Goal: Task Accomplishment & Management: Use online tool/utility

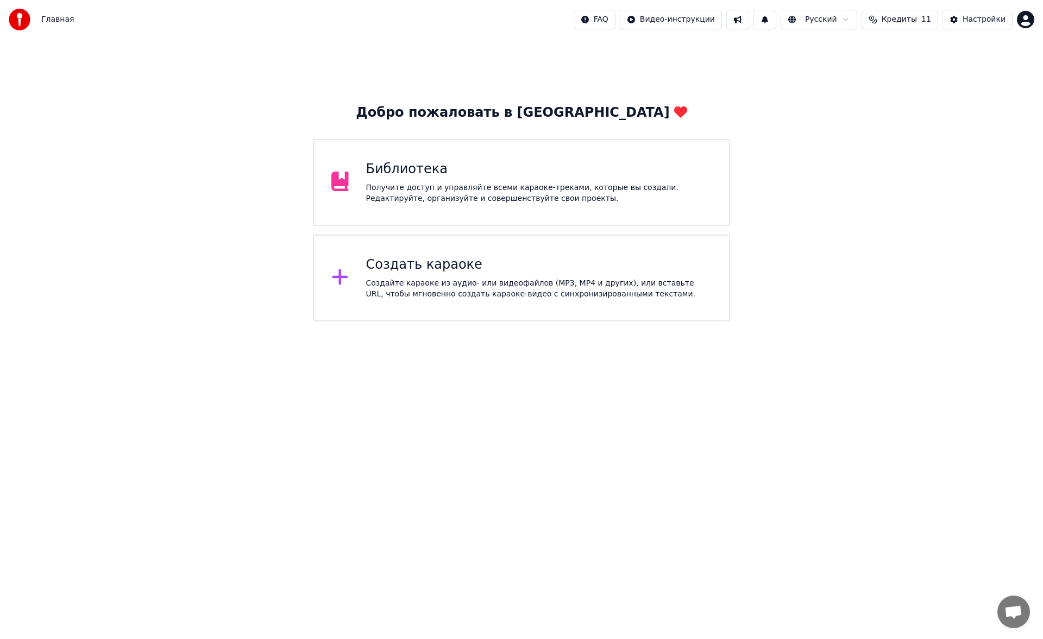
click at [469, 267] on div "Создать караоке" at bounding box center [539, 264] width 346 height 17
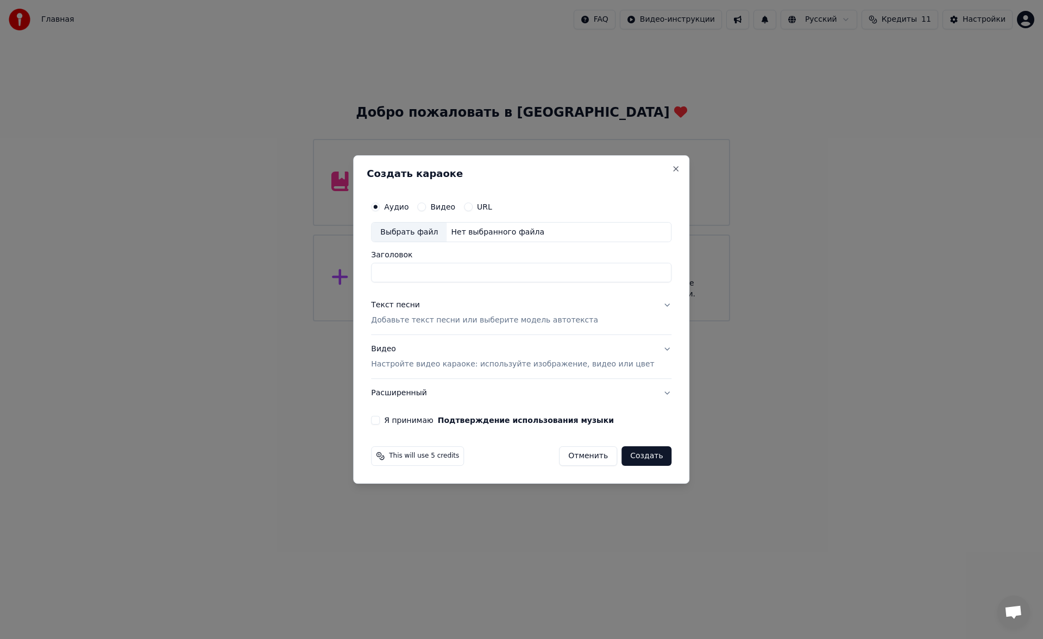
click at [424, 330] on button "Текст песни Добавьте текст песни или выберите модель автотекста" at bounding box center [521, 313] width 300 height 43
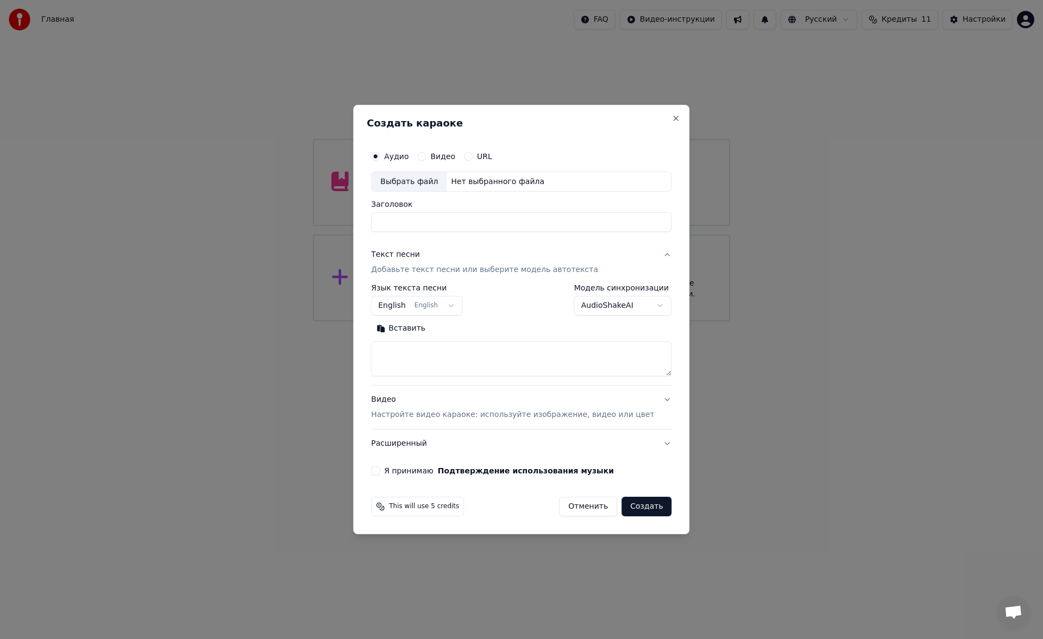
click at [433, 357] on textarea at bounding box center [521, 359] width 300 height 35
click at [406, 328] on button "Вставить" at bounding box center [401, 328] width 60 height 17
click at [481, 331] on button "Развернуть" at bounding box center [466, 328] width 68 height 17
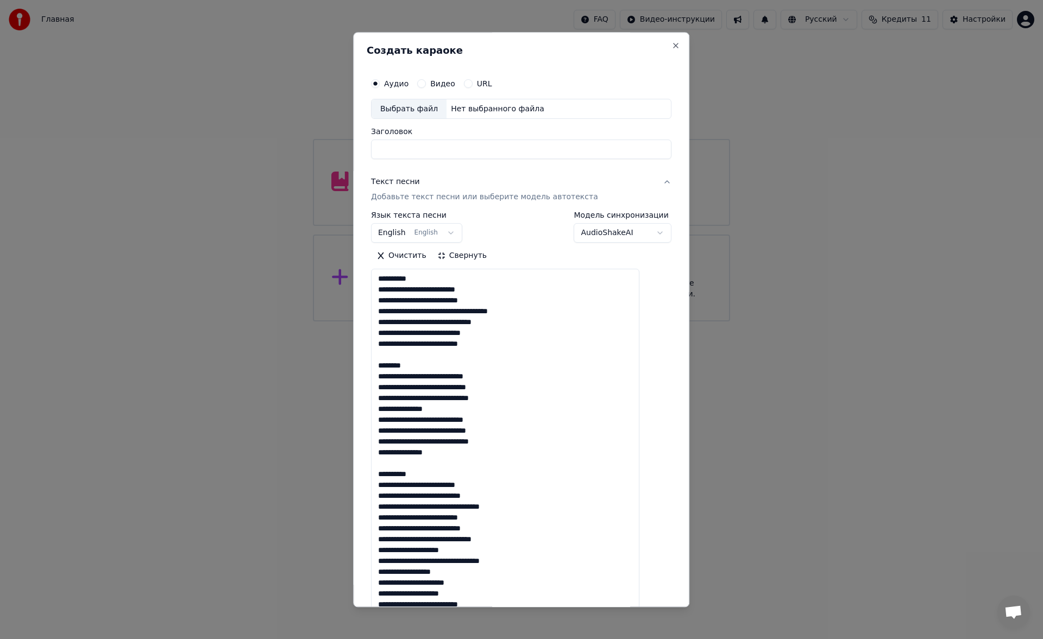
click at [426, 279] on textarea at bounding box center [505, 593] width 268 height 649
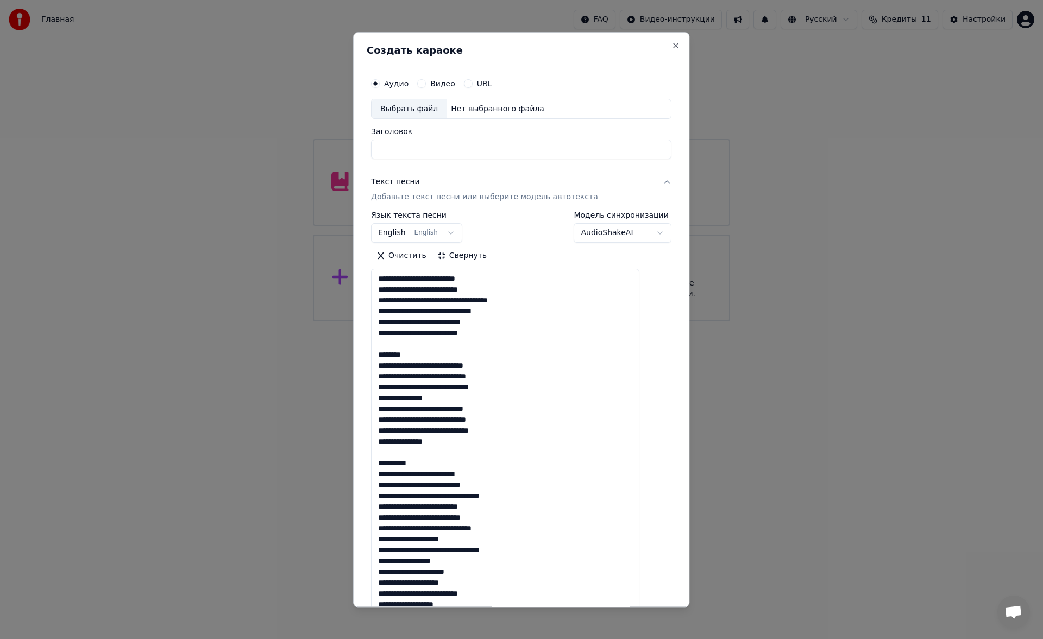
drag, startPoint x: 432, startPoint y: 352, endPoint x: 387, endPoint y: 357, distance: 45.4
click at [387, 357] on textarea at bounding box center [505, 593] width 268 height 649
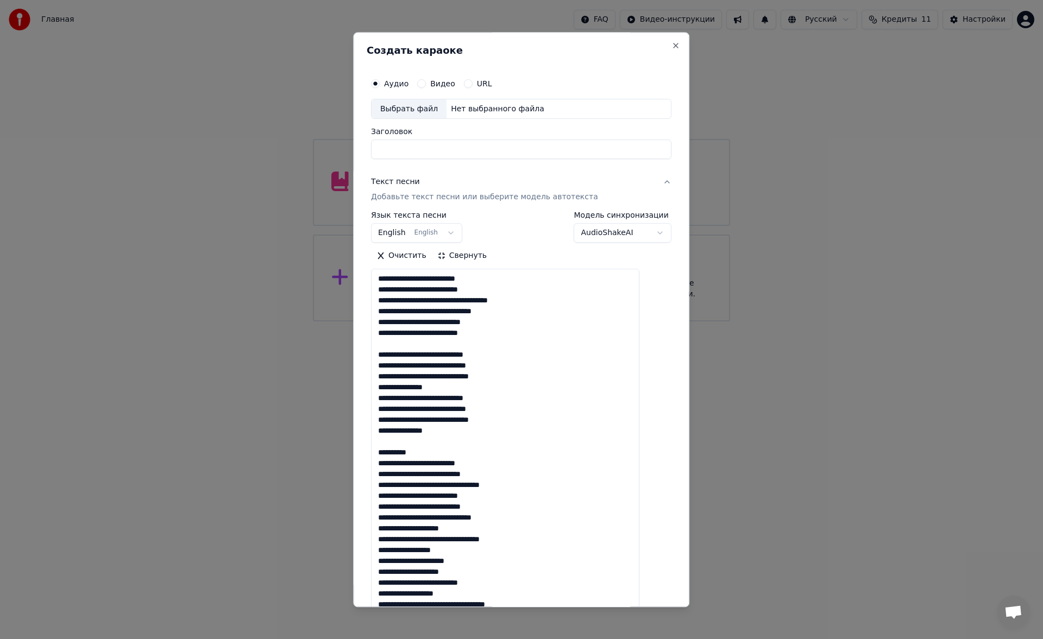
drag, startPoint x: 427, startPoint y: 453, endPoint x: 383, endPoint y: 453, distance: 43.5
click at [383, 453] on textarea at bounding box center [505, 593] width 268 height 649
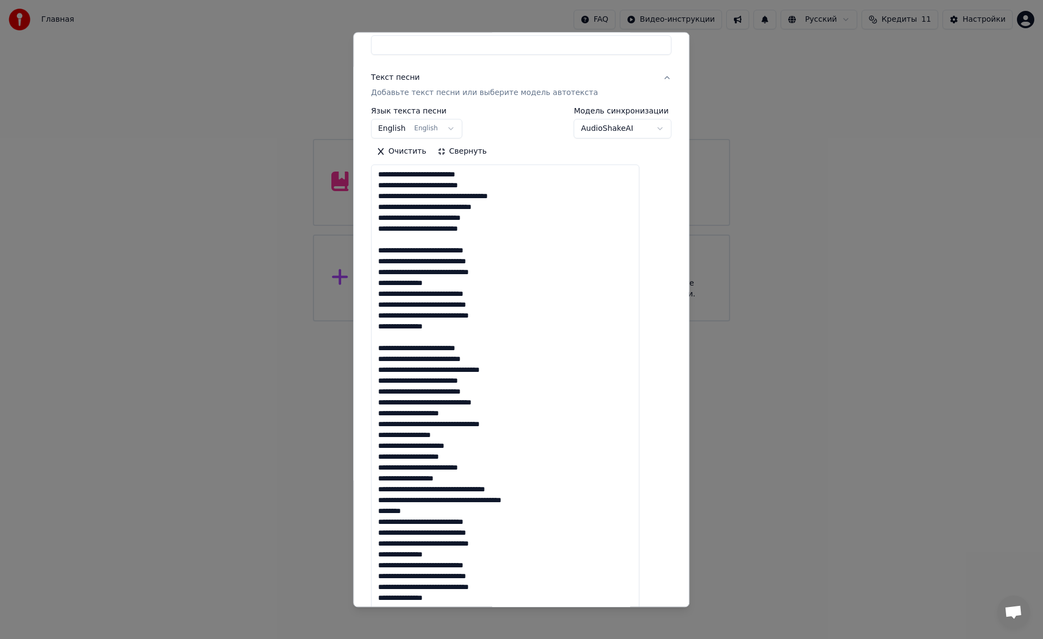
scroll to position [118, 0]
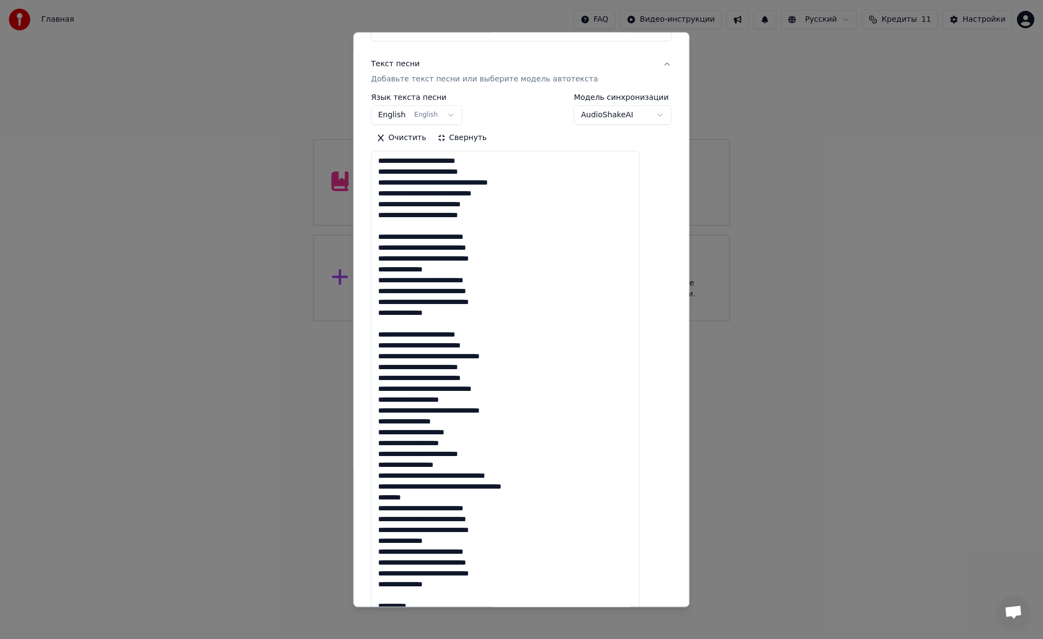
drag, startPoint x: 389, startPoint y: 396, endPoint x: 430, endPoint y: 399, distance: 41.4
click at [430, 399] on textarea at bounding box center [505, 476] width 268 height 649
click at [479, 400] on textarea at bounding box center [505, 476] width 268 height 649
drag, startPoint x: 389, startPoint y: 398, endPoint x: 450, endPoint y: 502, distance: 121.0
click at [450, 502] on textarea at bounding box center [505, 476] width 268 height 649
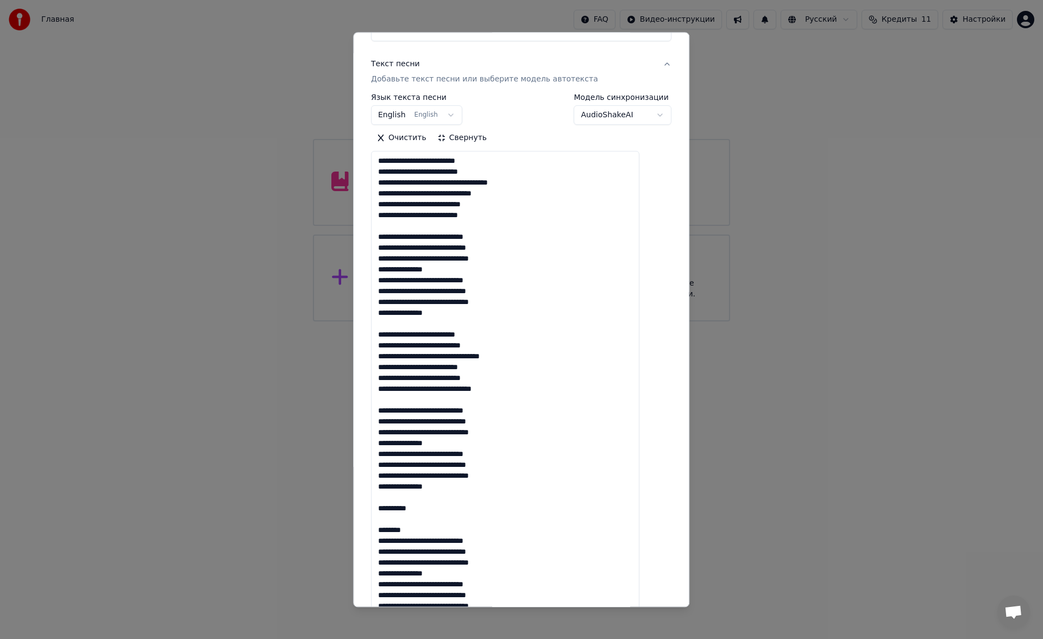
drag, startPoint x: 436, startPoint y: 510, endPoint x: 379, endPoint y: 509, distance: 56.5
click at [379, 509] on div "**********" at bounding box center [521, 427] width 309 height 953
drag, startPoint x: 424, startPoint y: 530, endPoint x: 381, endPoint y: 527, distance: 43.0
click at [381, 527] on div "**********" at bounding box center [521, 427] width 309 height 953
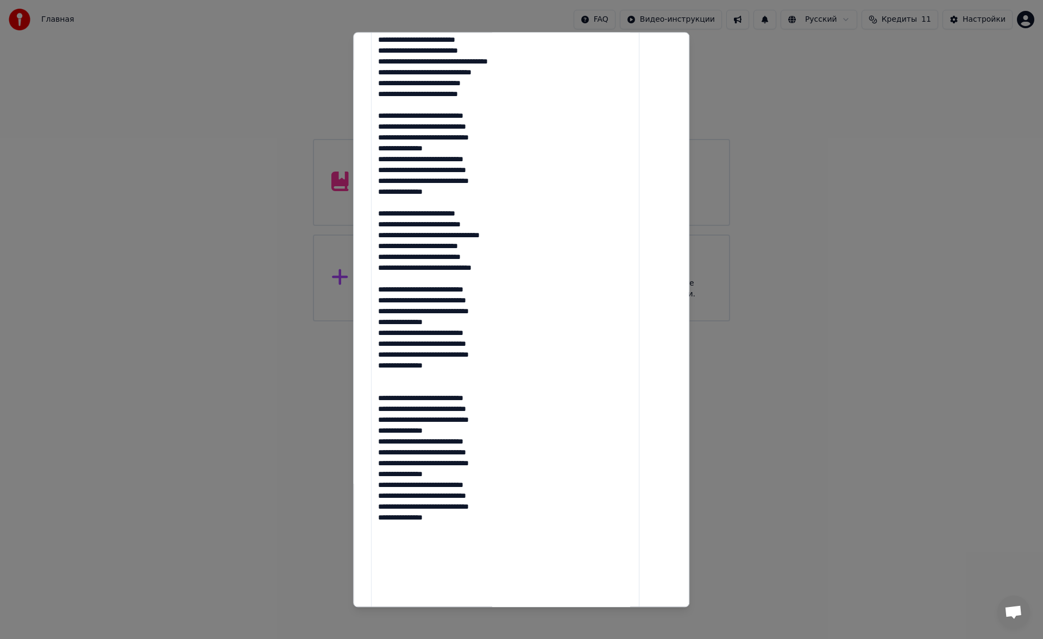
scroll to position [0, 0]
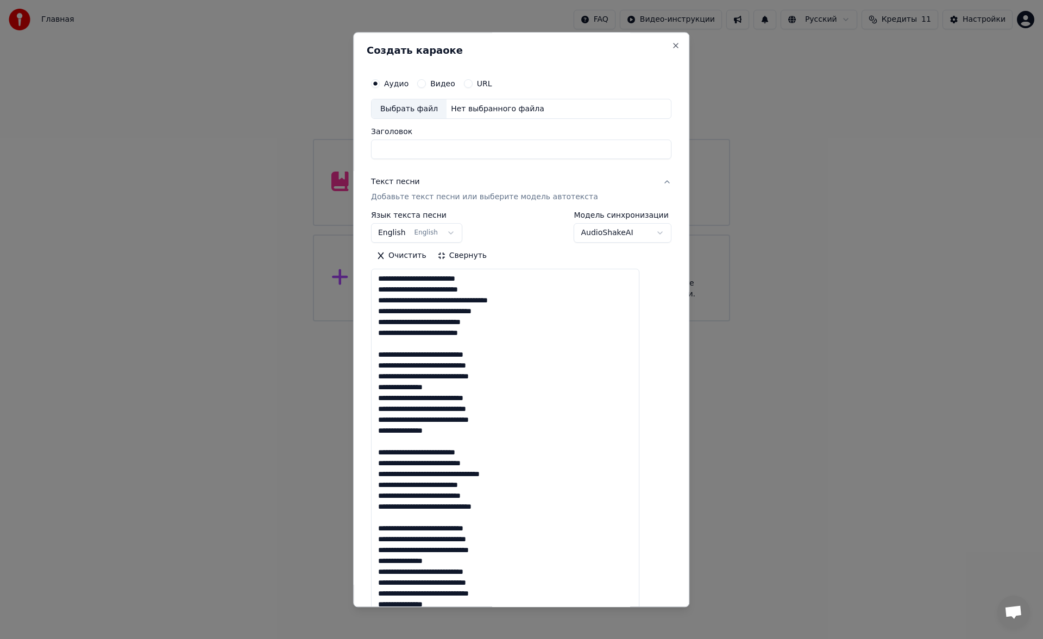
type textarea "**********"
click at [389, 240] on body "Главная FAQ Видео-инструкции Русский Кредиты 11 Настройки Добро пожаловать в Yo…" at bounding box center [521, 161] width 1043 height 322
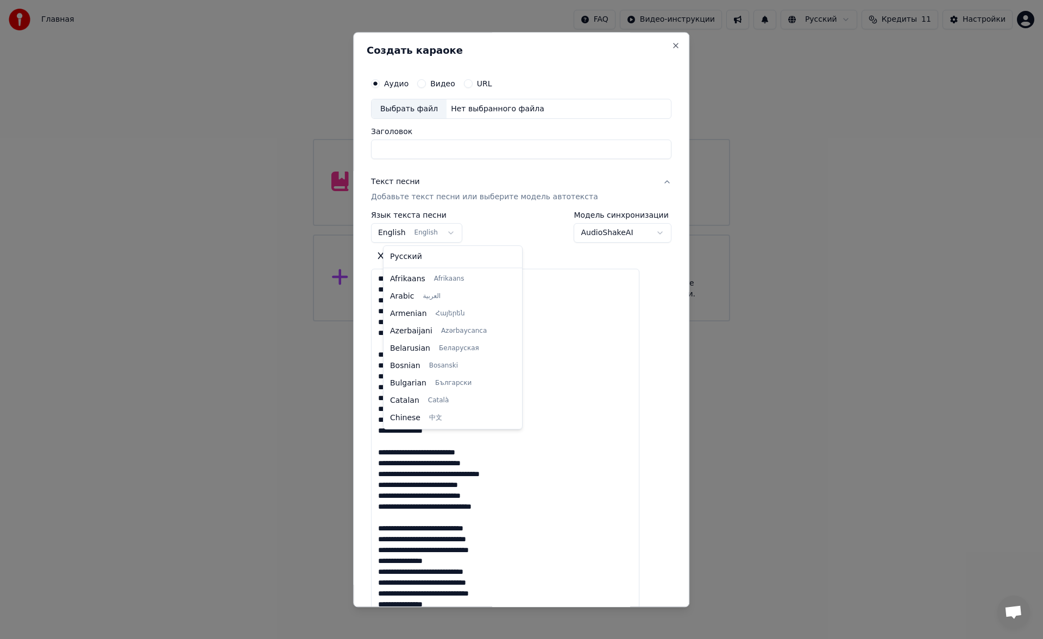
scroll to position [87, 0]
select select "**"
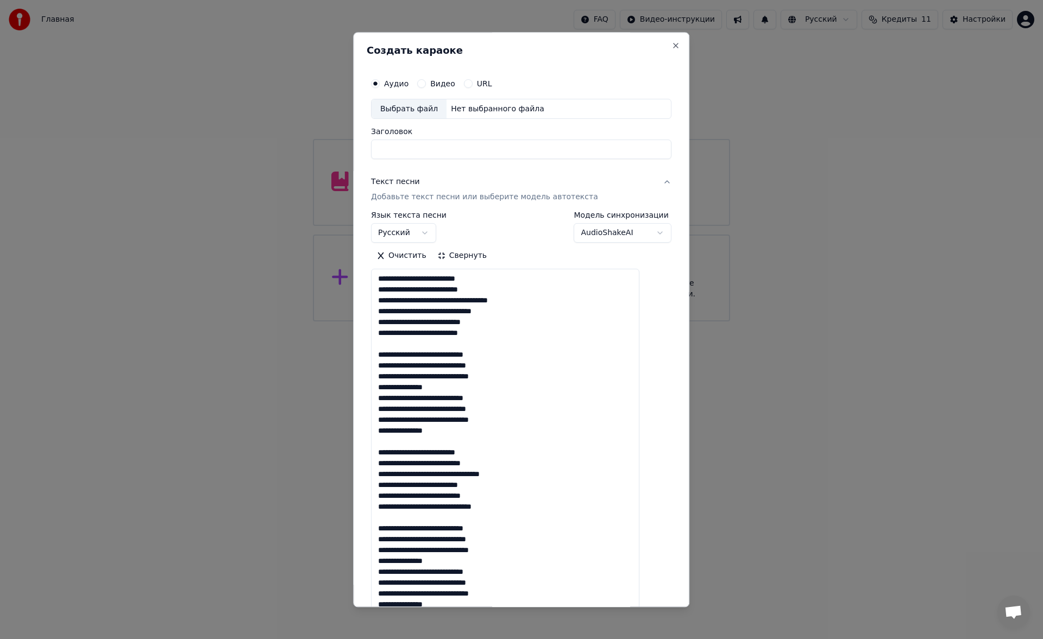
click at [416, 114] on div "Выбрать файл" at bounding box center [409, 109] width 75 height 20
type input "**********"
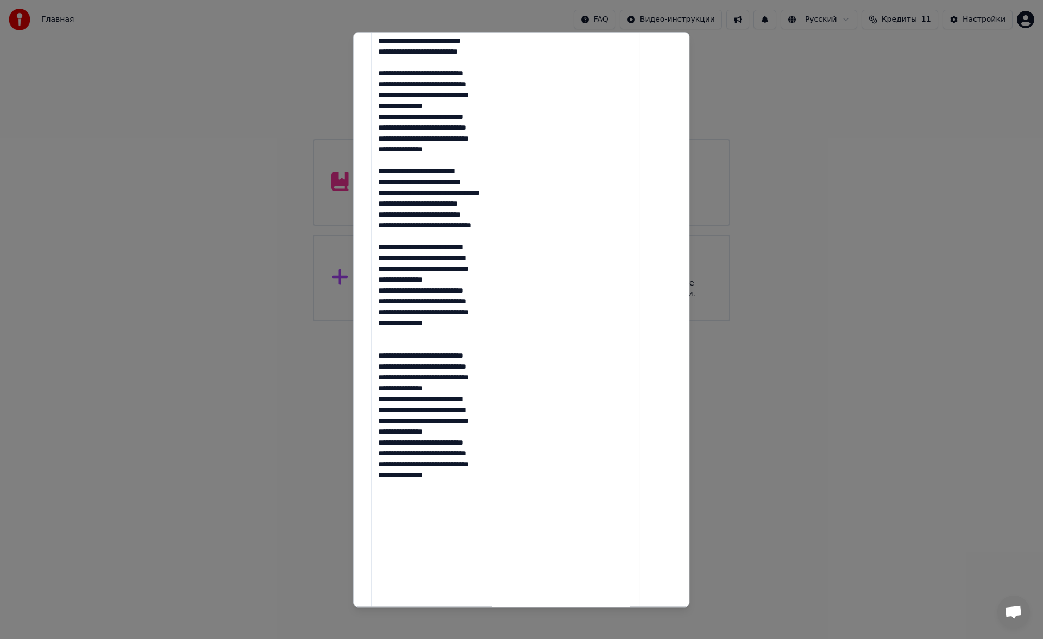
scroll to position [469, 0]
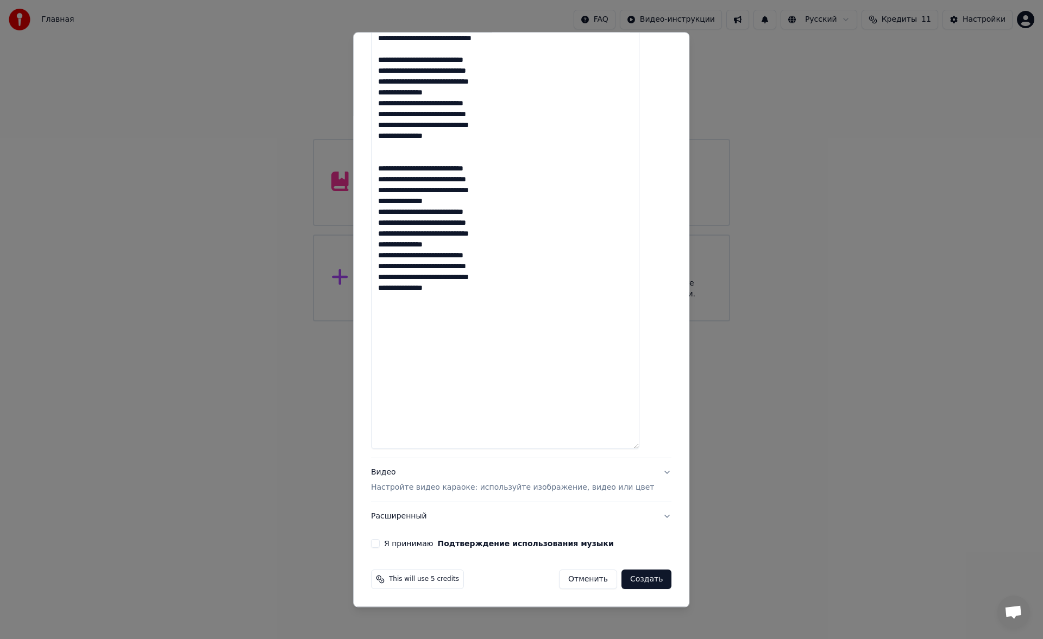
click at [470, 479] on div "Видео Настройте видео караоке: используйте изображение, видео или цвет" at bounding box center [512, 481] width 283 height 26
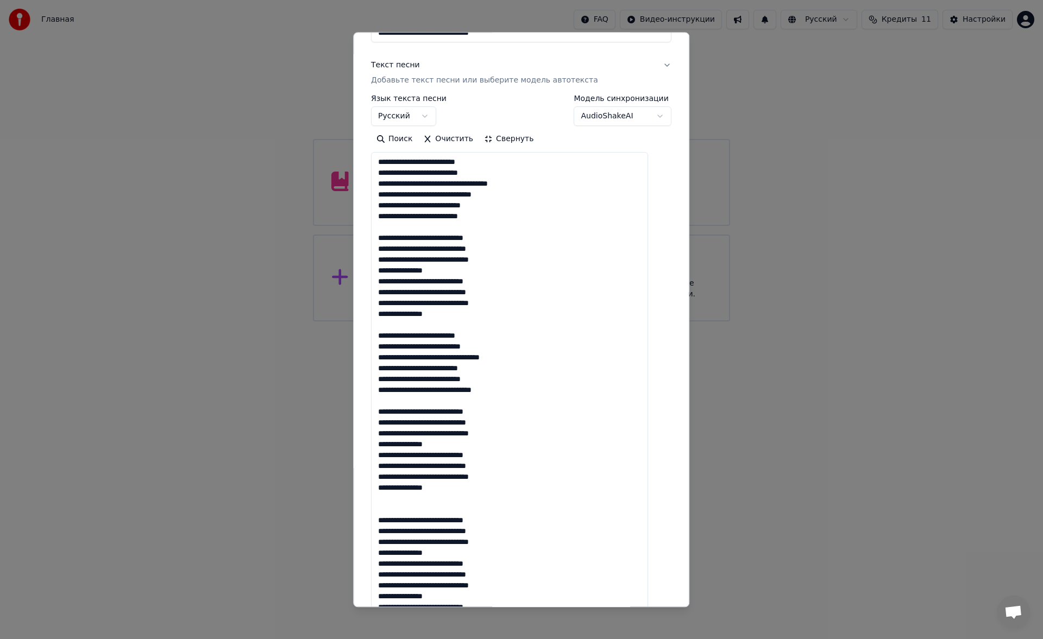
scroll to position [16, 0]
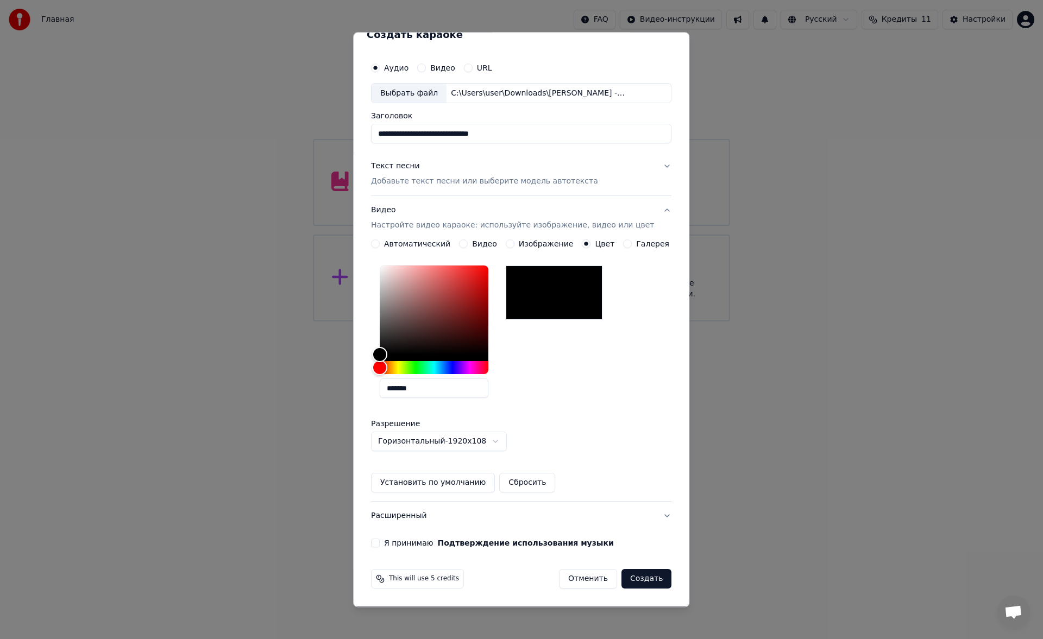
click at [380, 541] on button "Я принимаю Подтверждение использования музыки" at bounding box center [375, 543] width 9 height 9
click at [468, 183] on p "Добавьте текст песни или выберите модель автотекста" at bounding box center [484, 182] width 227 height 11
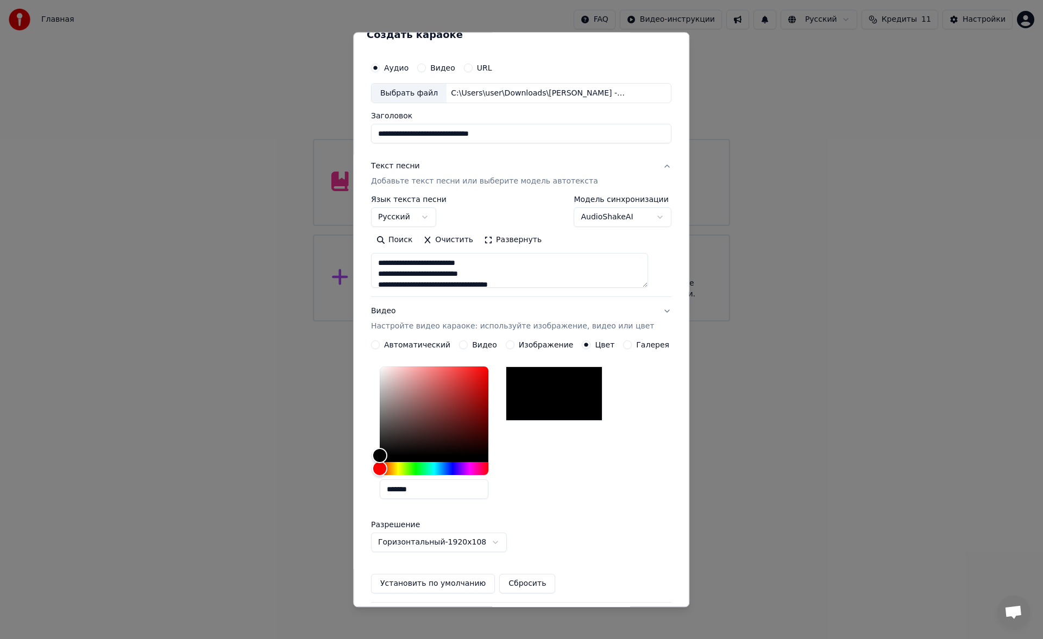
scroll to position [0, 0]
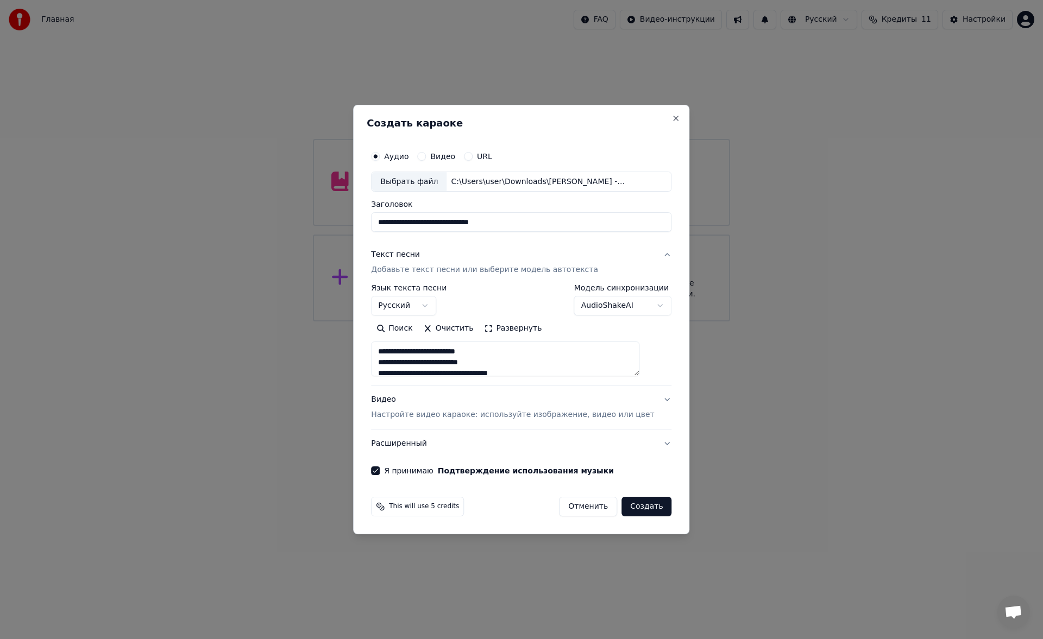
click at [492, 342] on div "Поиск Очистить Развернуть" at bounding box center [521, 348] width 300 height 56
click at [489, 328] on button "Развернуть" at bounding box center [513, 328] width 68 height 17
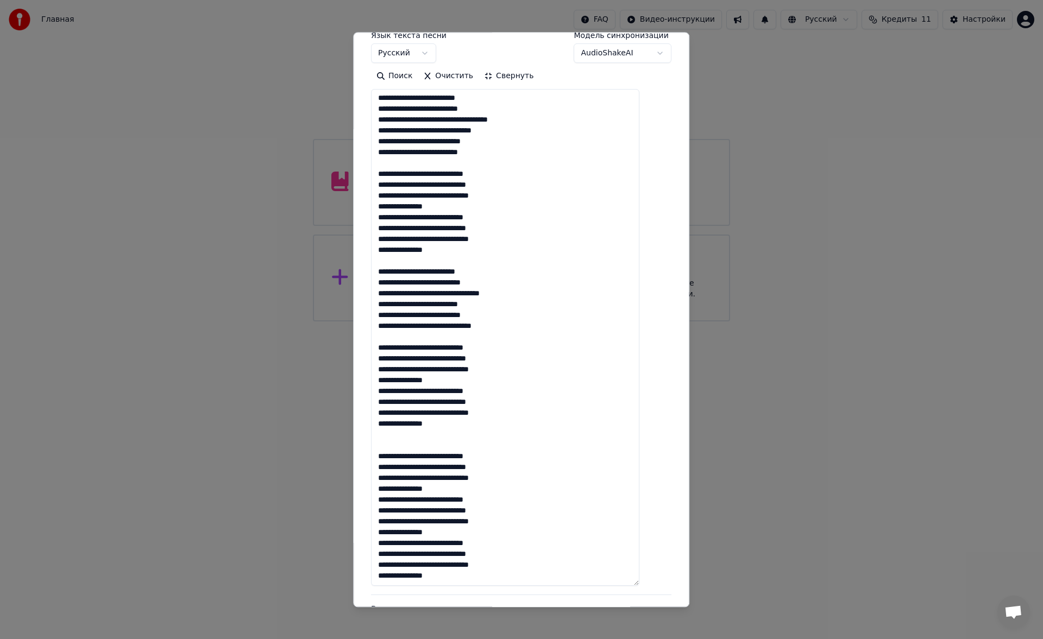
scroll to position [317, 0]
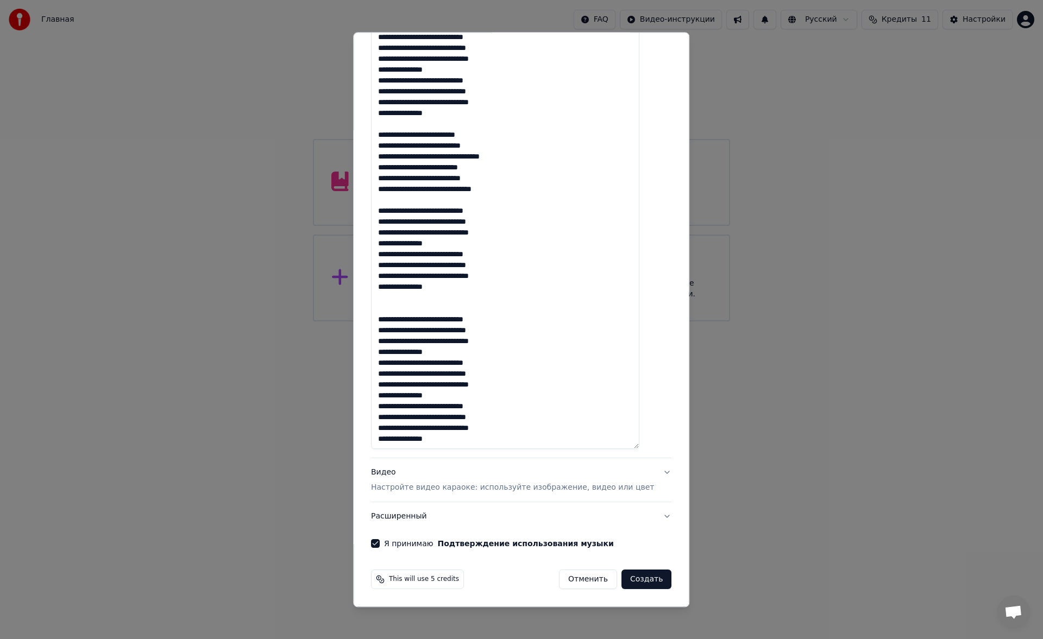
click at [419, 310] on textarea at bounding box center [505, 201] width 268 height 497
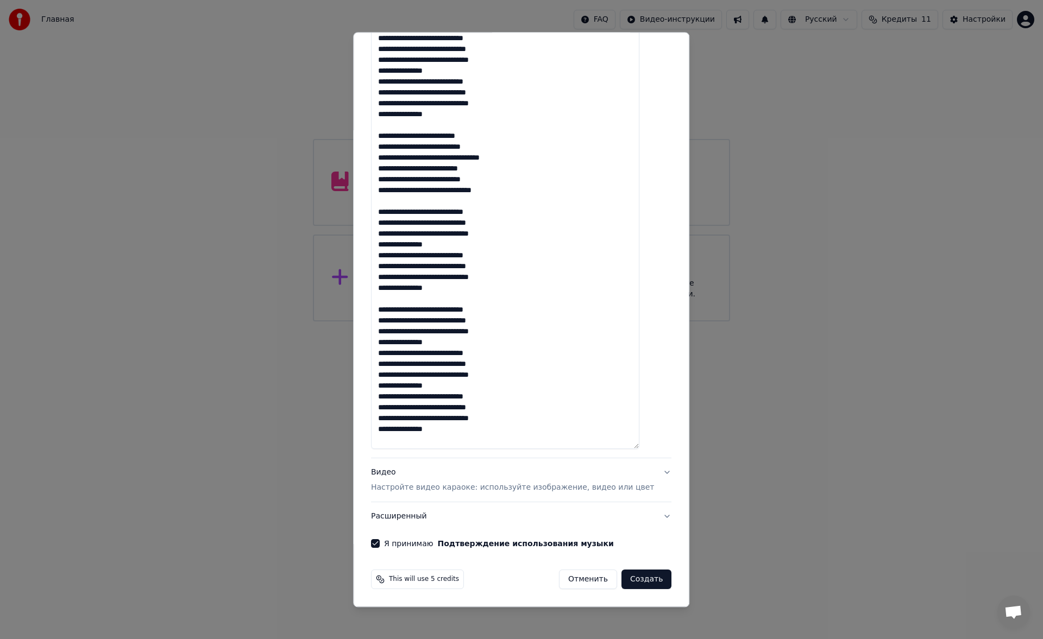
scroll to position [317, 0]
type textarea "**********"
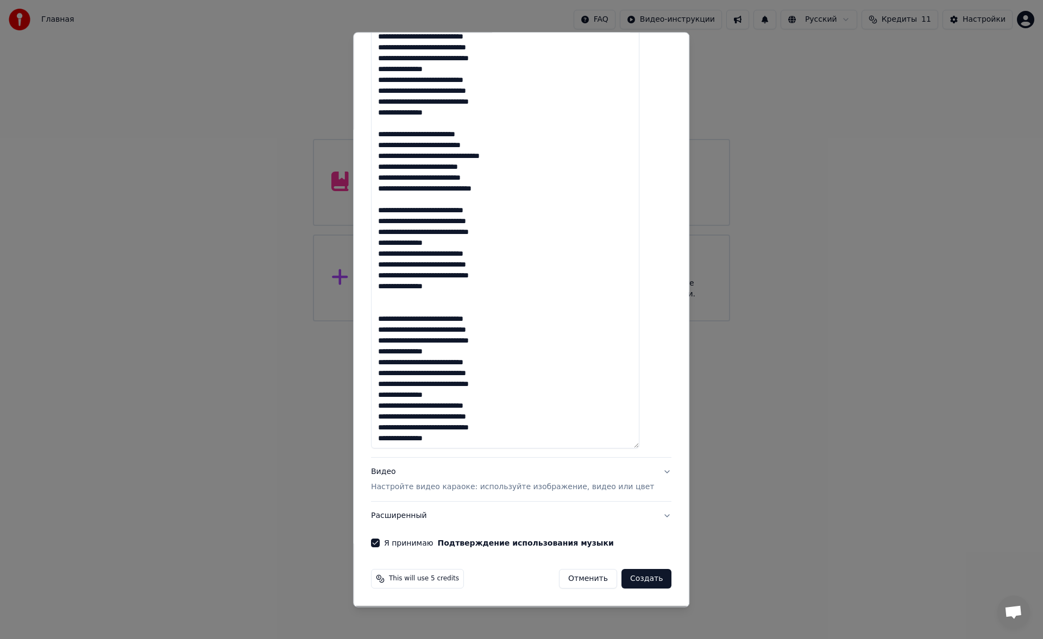
scroll to position [0, 0]
click at [423, 489] on p "Настройте видео караоке: используйте изображение, видео или цвет" at bounding box center [512, 487] width 283 height 11
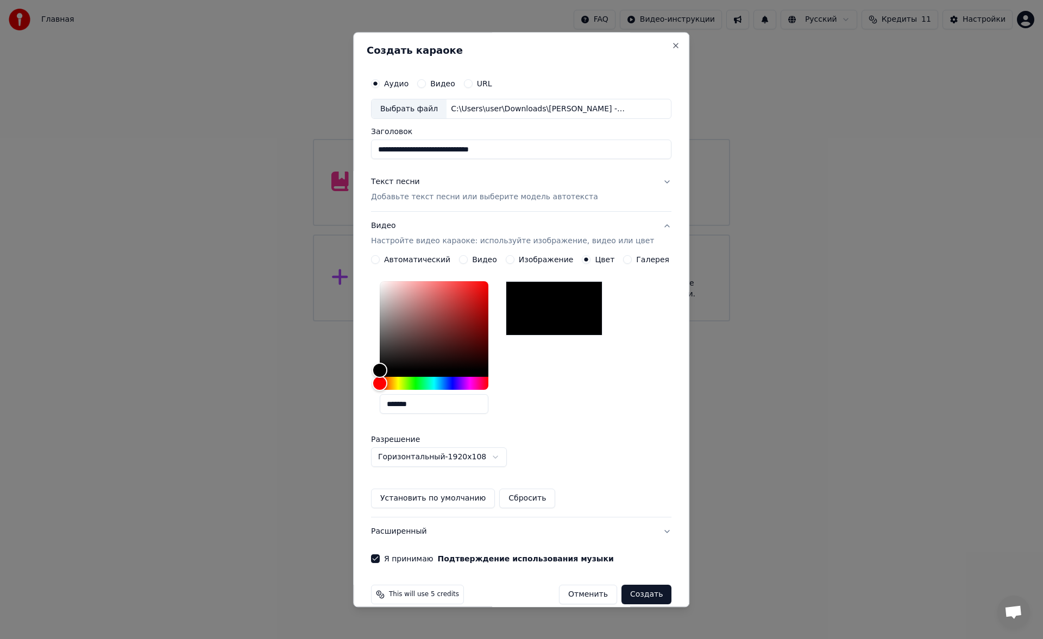
click at [438, 191] on div "Текст песни Добавьте текст песни или выберите модель автотекста" at bounding box center [484, 190] width 227 height 26
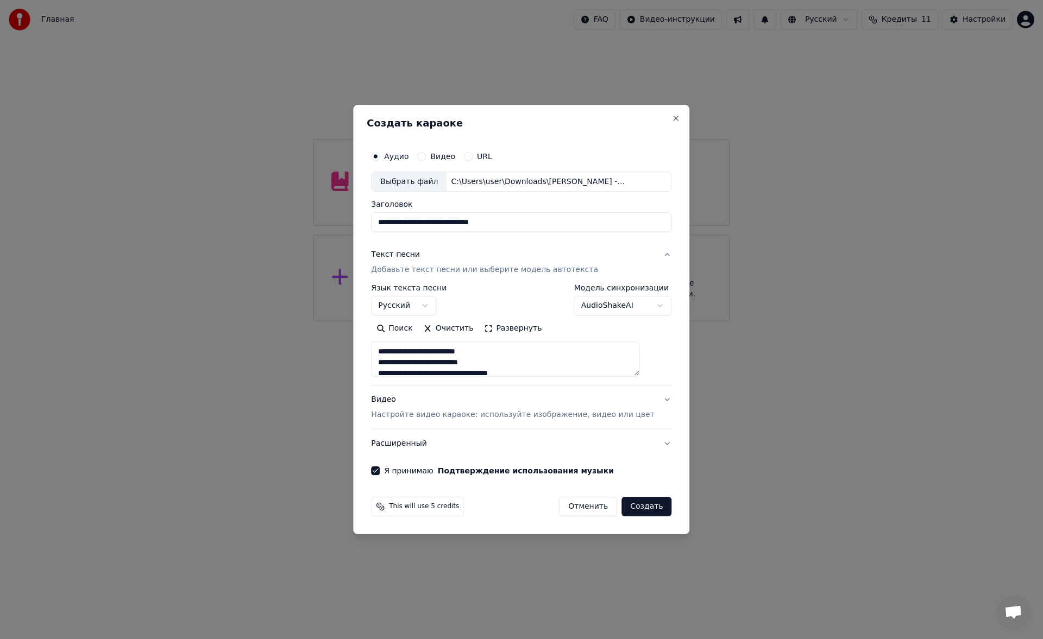
click at [423, 450] on button "Расширенный" at bounding box center [521, 444] width 300 height 28
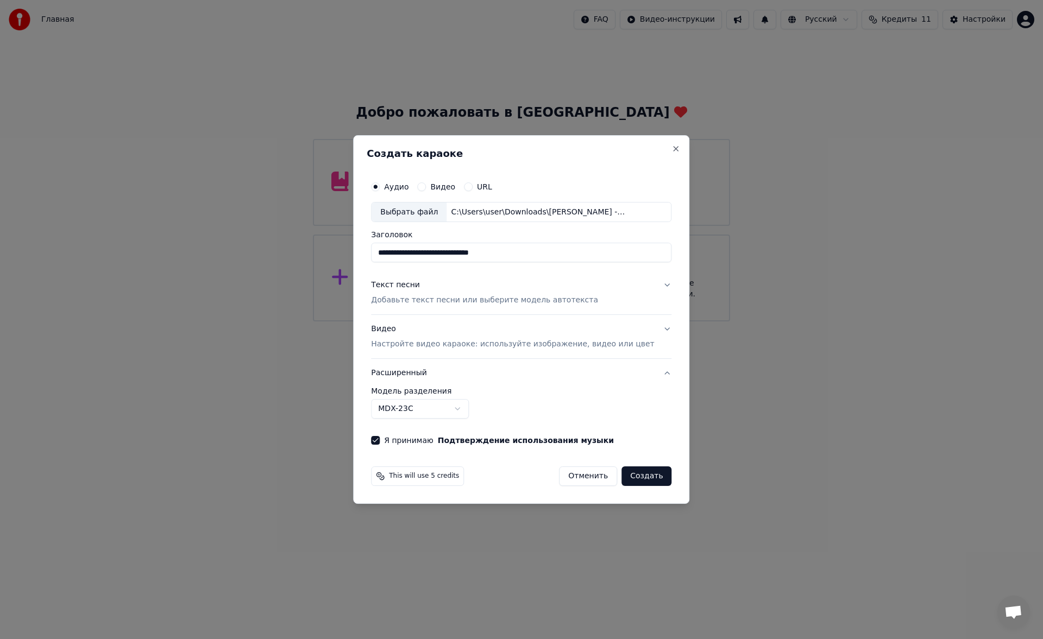
click at [630, 479] on button "Создать" at bounding box center [646, 477] width 50 height 20
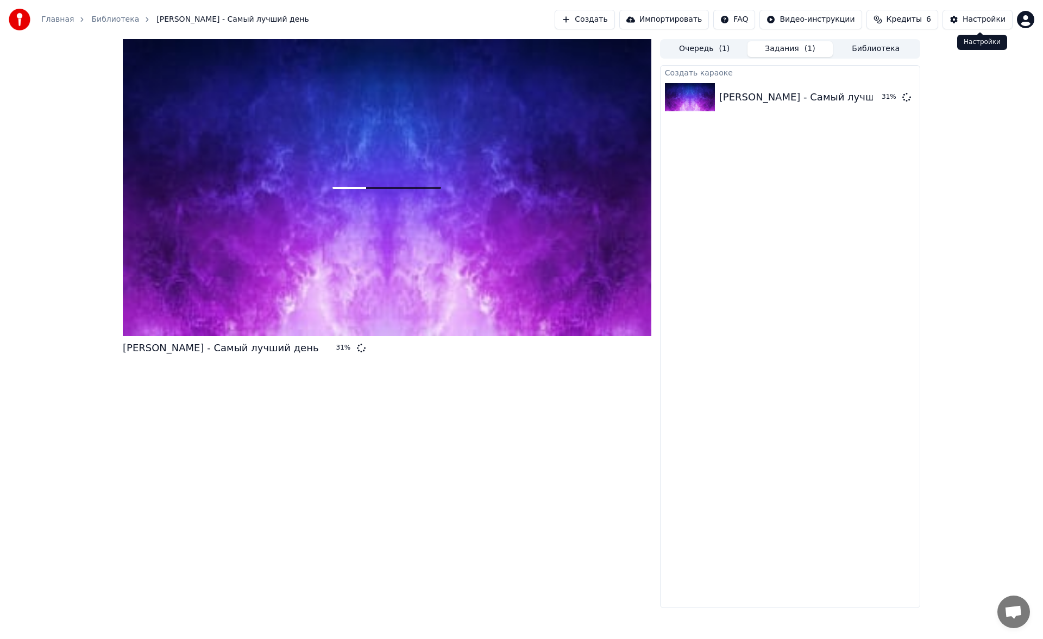
click at [950, 25] on button "Настройки" at bounding box center [977, 20] width 70 height 20
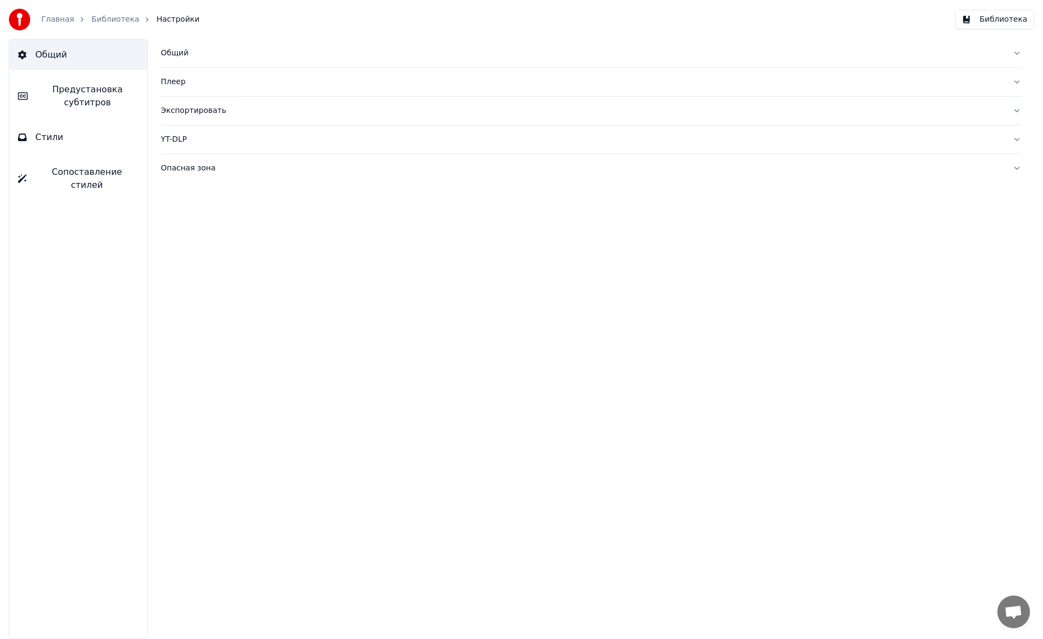
click at [174, 56] on div "Общий" at bounding box center [582, 53] width 843 height 11
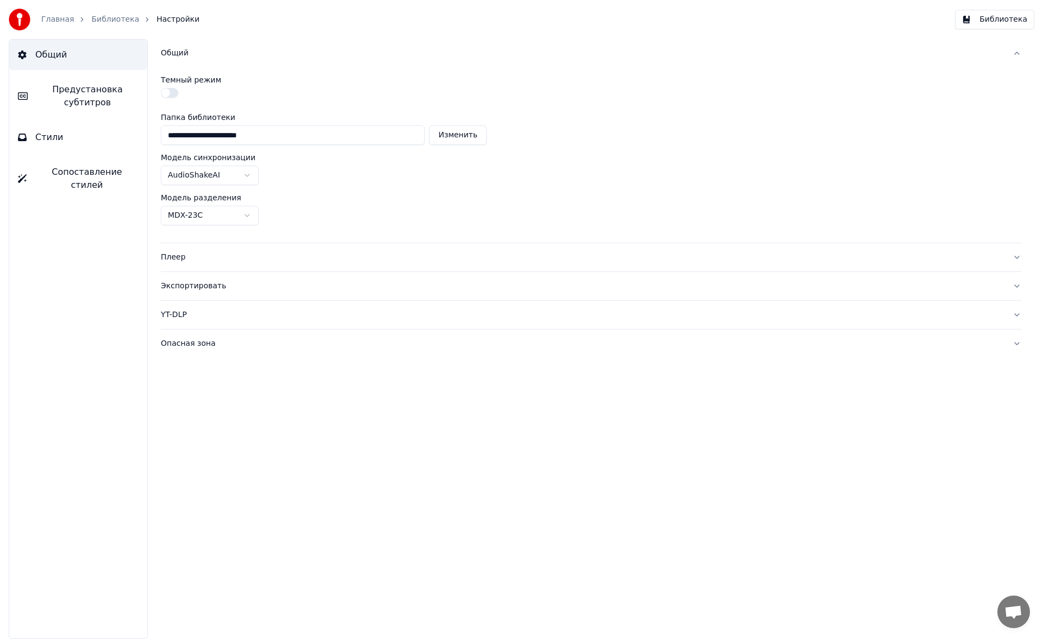
click at [174, 56] on div "Общий" at bounding box center [582, 53] width 843 height 11
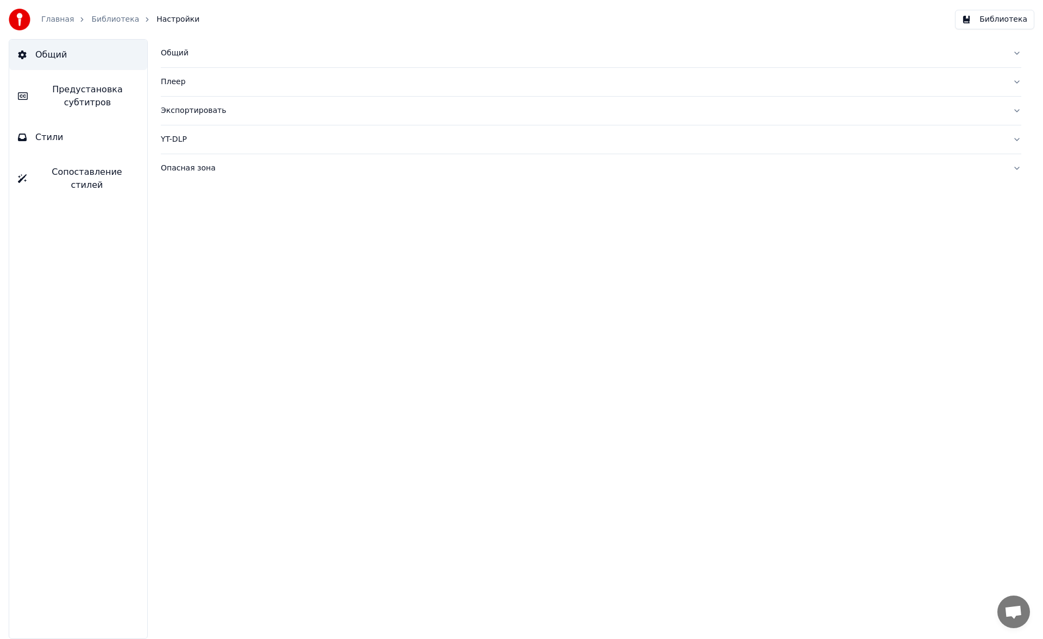
click at [179, 83] on div "Плеер" at bounding box center [582, 82] width 843 height 11
click at [190, 206] on div "Экспортировать" at bounding box center [582, 208] width 843 height 11
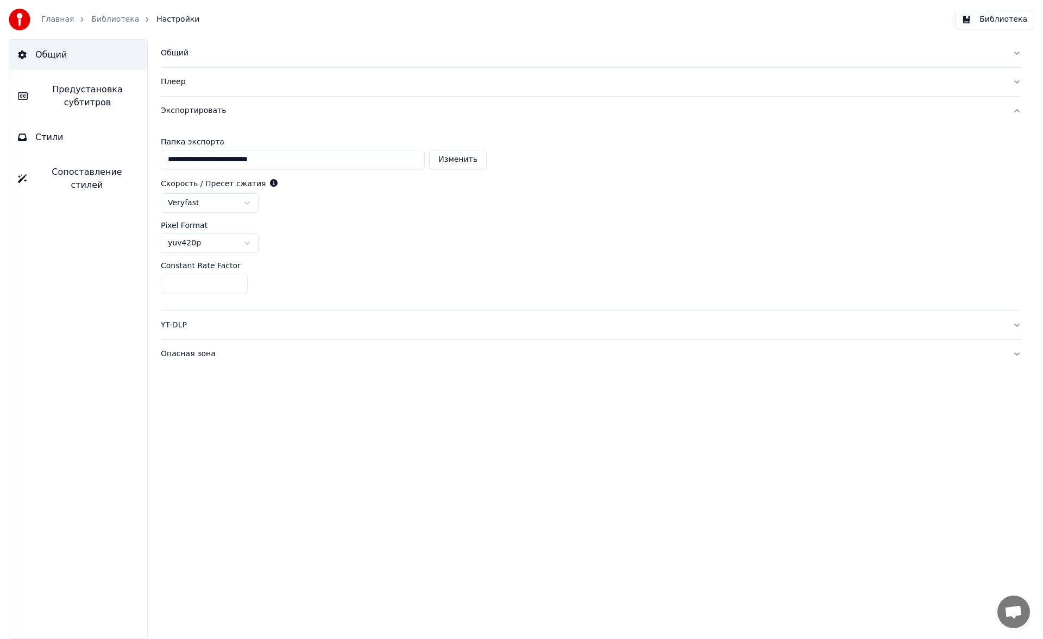
click at [224, 194] on html "**********" at bounding box center [521, 319] width 1043 height 639
click at [91, 21] on link "Библиотека" at bounding box center [115, 19] width 48 height 11
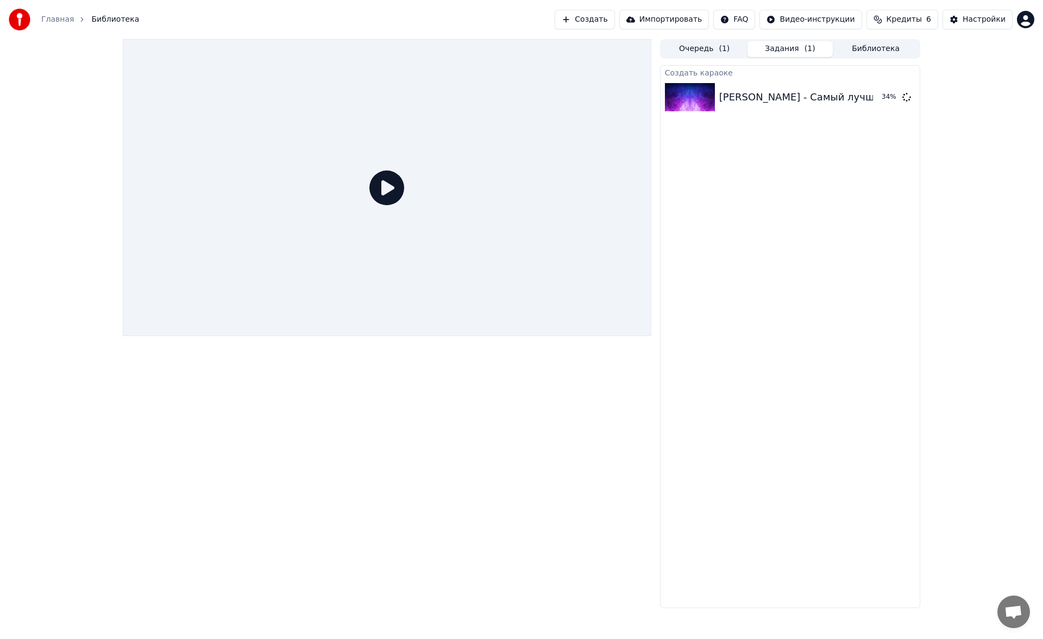
click at [396, 184] on icon at bounding box center [386, 188] width 35 height 35
click at [817, 89] on div "[PERSON_NAME] - Самый лучший день 34 %" at bounding box center [790, 97] width 259 height 37
click at [739, 106] on div "[PERSON_NAME] - Самый лучший день 34 %" at bounding box center [790, 97] width 259 height 37
click at [739, 106] on div "[PERSON_NAME] - Самый лучший день 35 %" at bounding box center [790, 97] width 259 height 37
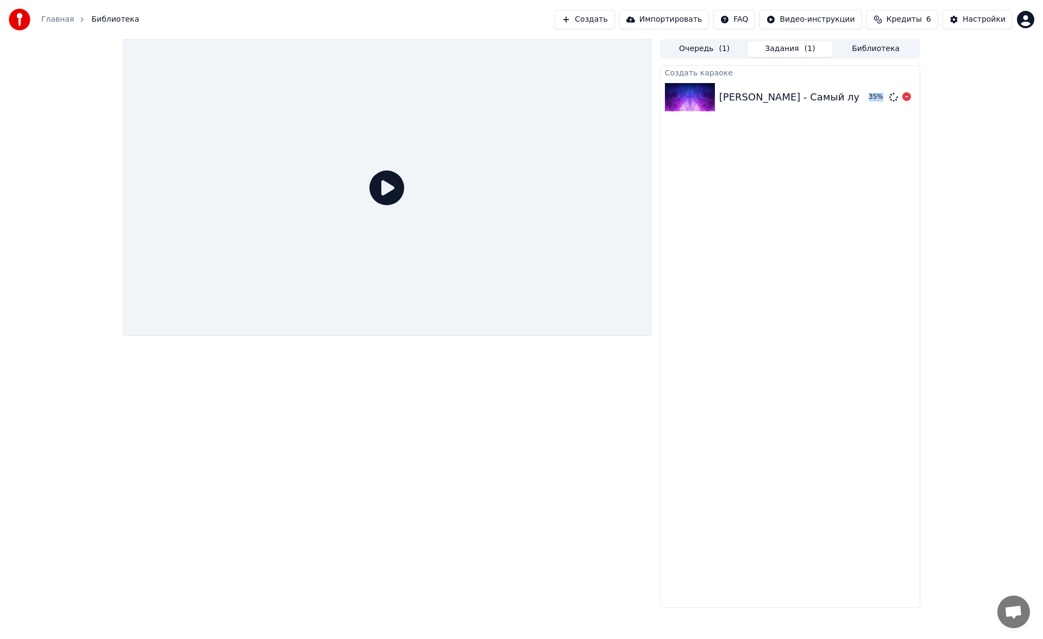
click at [739, 106] on div "[PERSON_NAME] - Самый лучший день 35 %" at bounding box center [790, 97] width 259 height 37
click at [753, 188] on div "Создать караоке [PERSON_NAME] - Самый лучший день 35 %" at bounding box center [790, 336] width 260 height 543
click at [692, 91] on img at bounding box center [690, 97] width 50 height 28
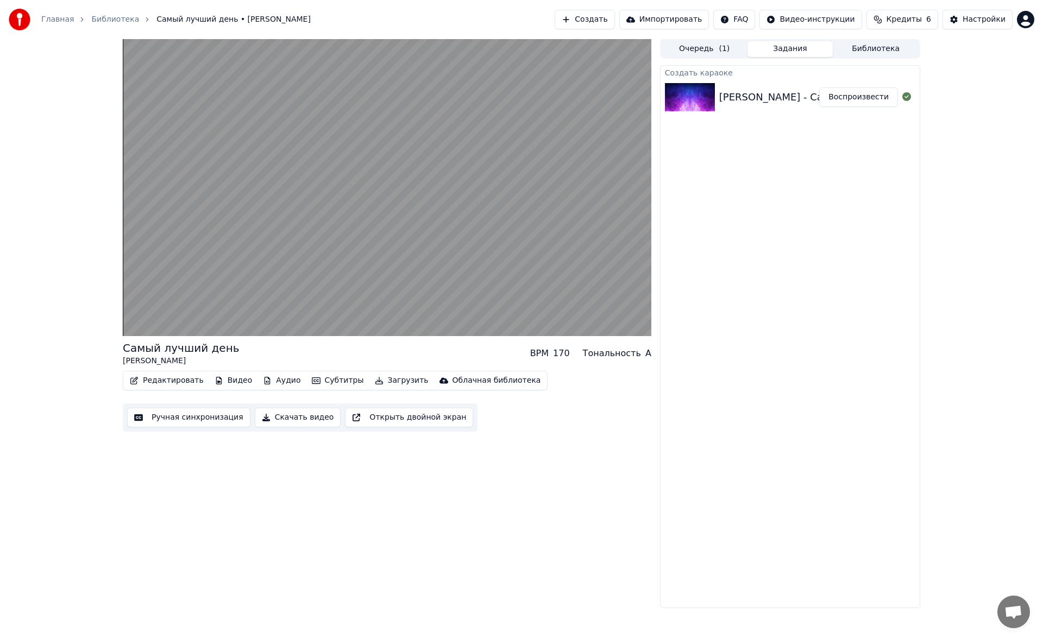
click at [161, 388] on button "Редактировать" at bounding box center [166, 380] width 83 height 15
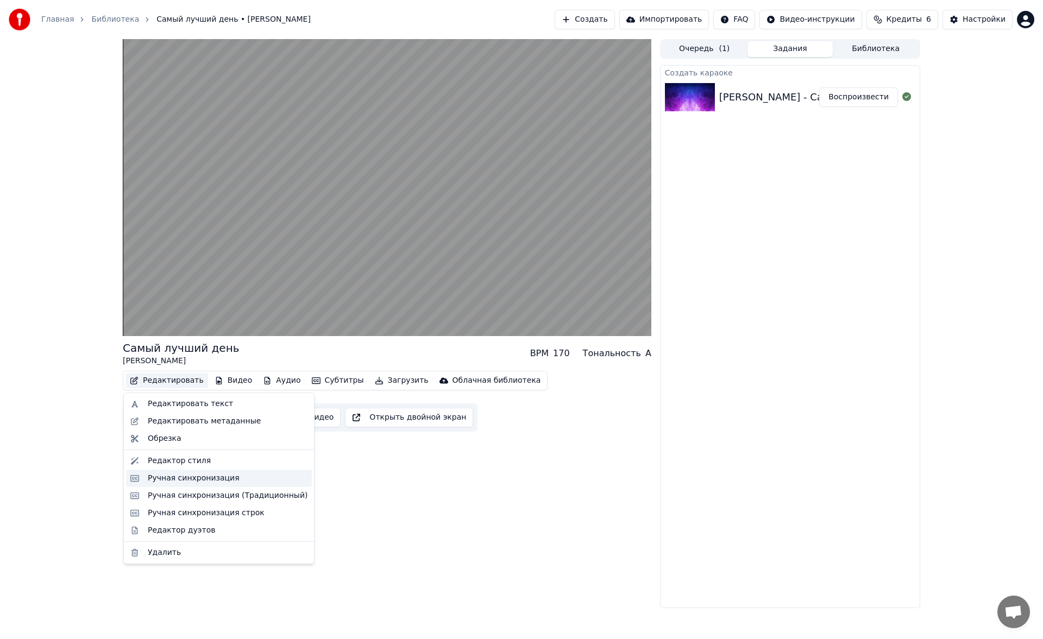
click at [179, 480] on div "Ручная синхронизация" at bounding box center [194, 478] width 92 height 11
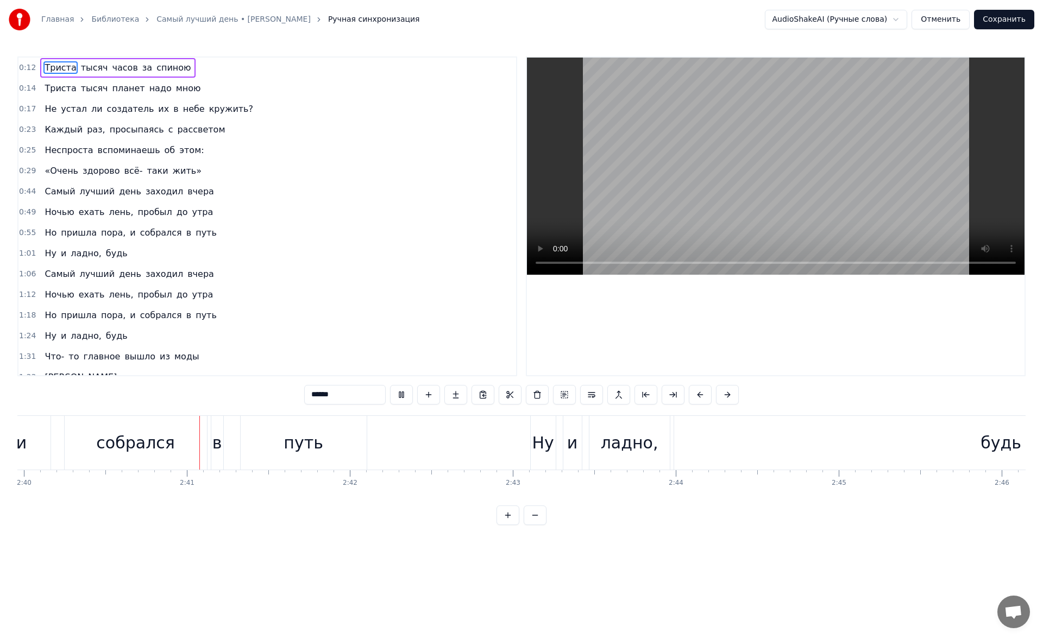
scroll to position [0, 26071]
click at [180, 22] on link "Самый лучший день • [PERSON_NAME]" at bounding box center [233, 19] width 154 height 11
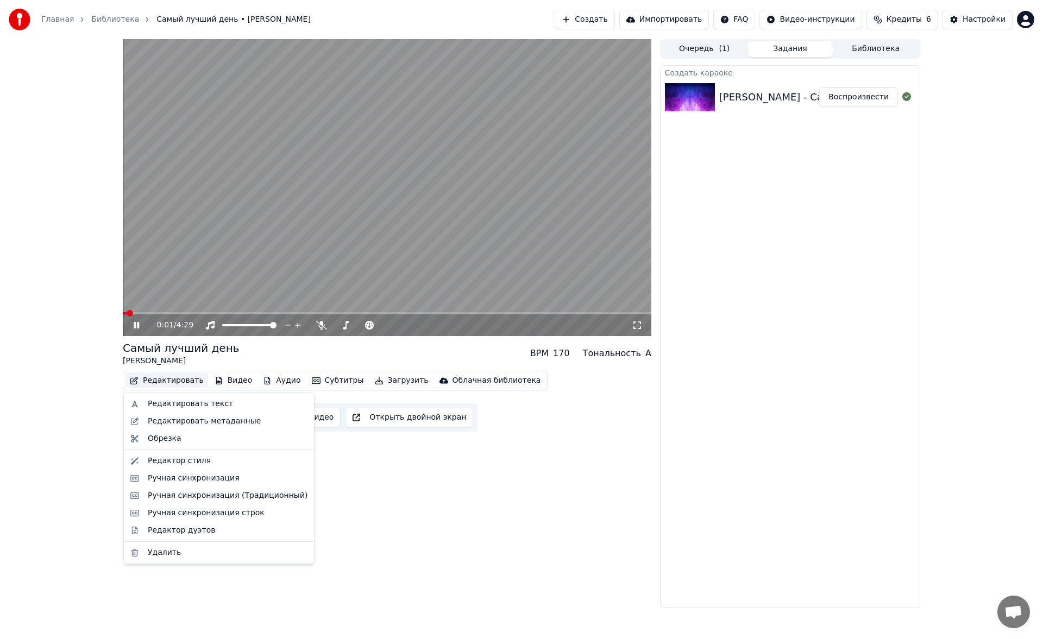
click at [190, 378] on button "Редактировать" at bounding box center [166, 380] width 83 height 15
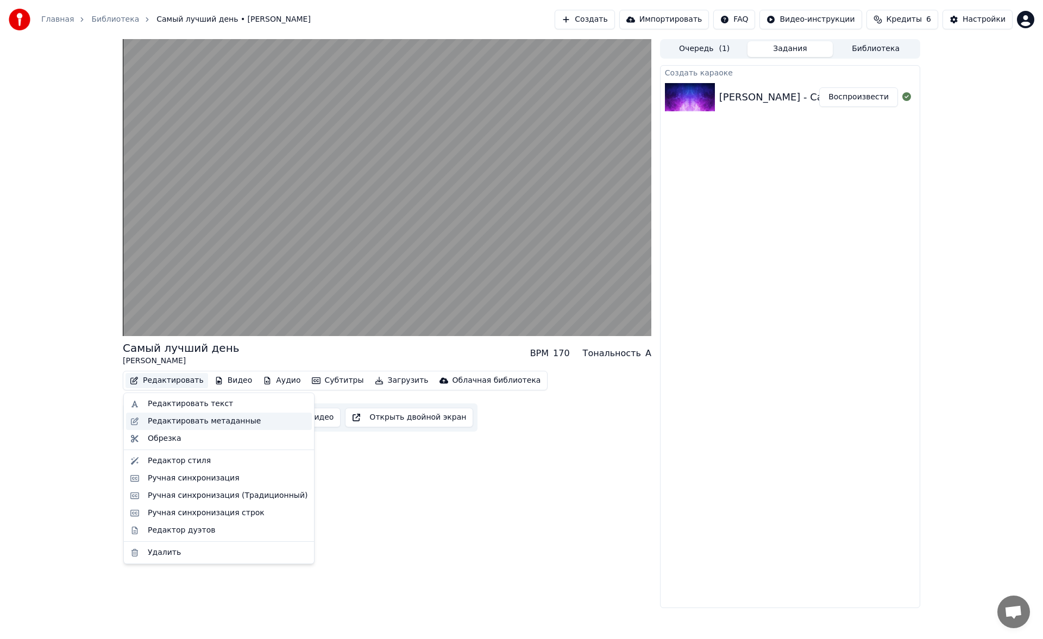
click at [186, 429] on div "Редактировать метаданные" at bounding box center [219, 421] width 186 height 17
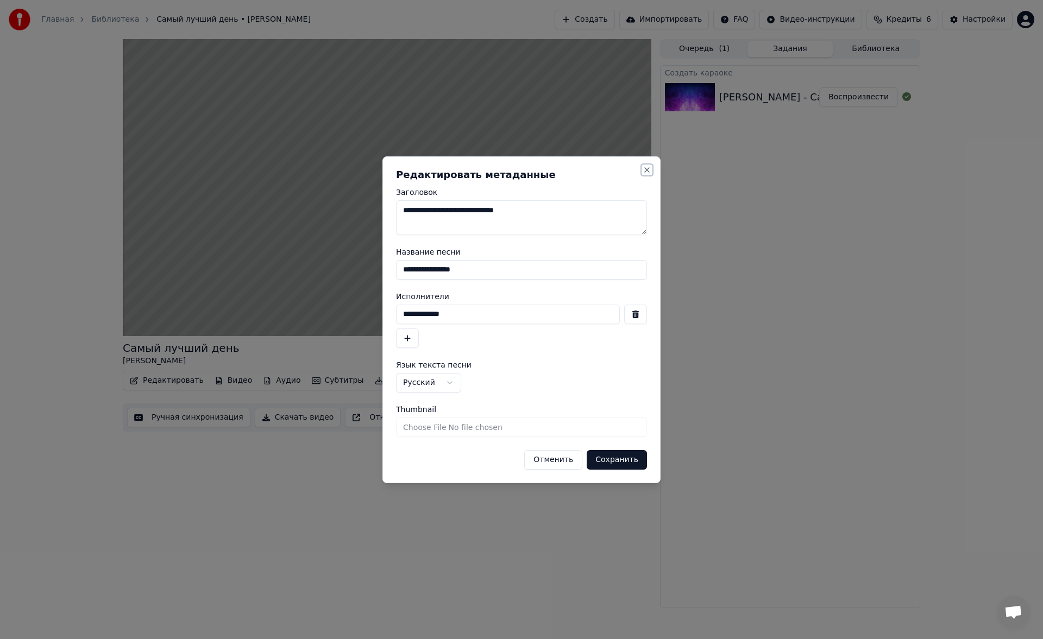
click at [645, 171] on button "Close" at bounding box center [647, 170] width 9 height 9
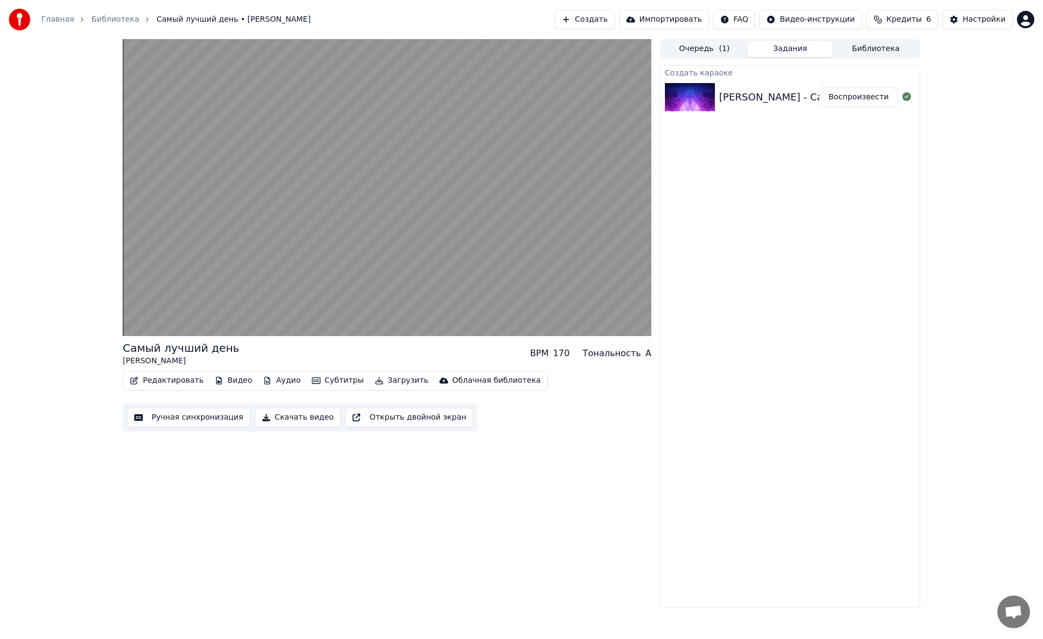
click at [355, 418] on button "Открыть двойной экран" at bounding box center [409, 418] width 128 height 20
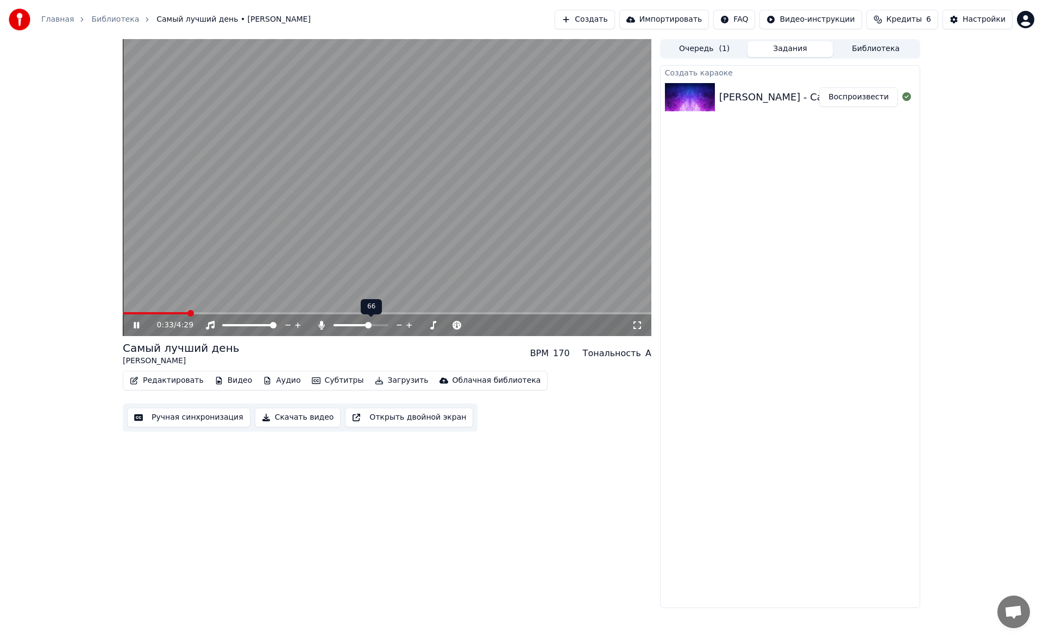
click at [369, 329] on span at bounding box center [368, 325] width 7 height 7
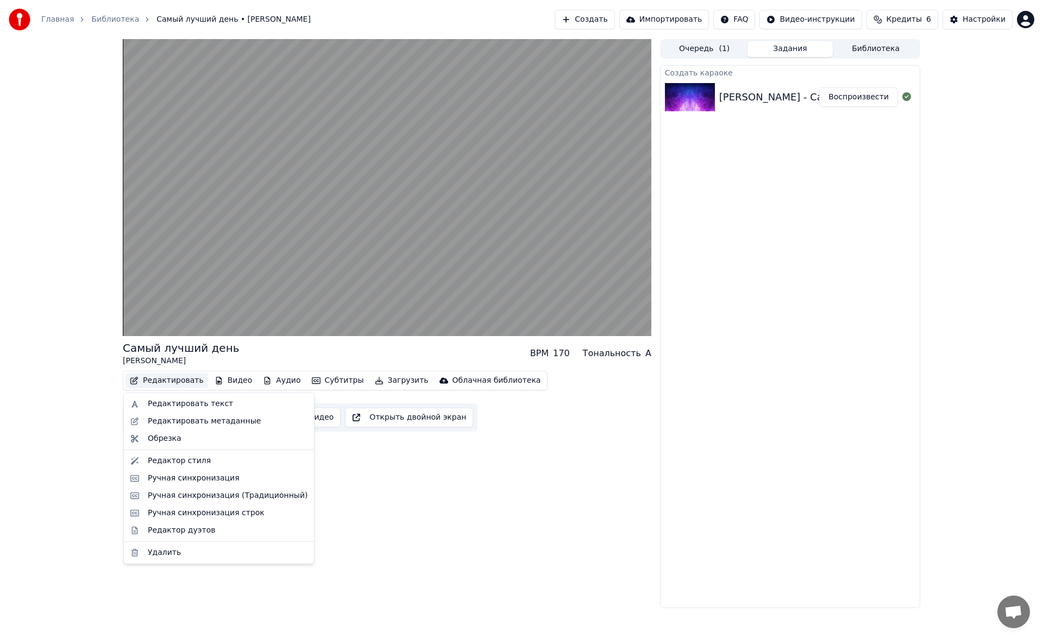
click at [172, 379] on button "Редактировать" at bounding box center [166, 380] width 83 height 15
click at [210, 481] on div "Ручная синхронизация" at bounding box center [194, 478] width 92 height 11
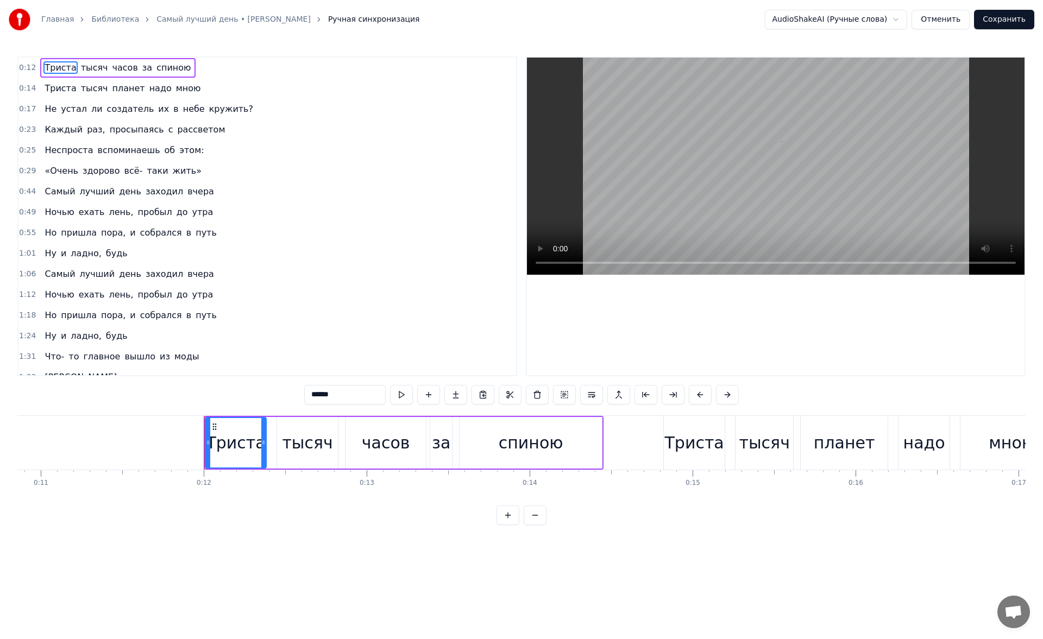
scroll to position [0, 1901]
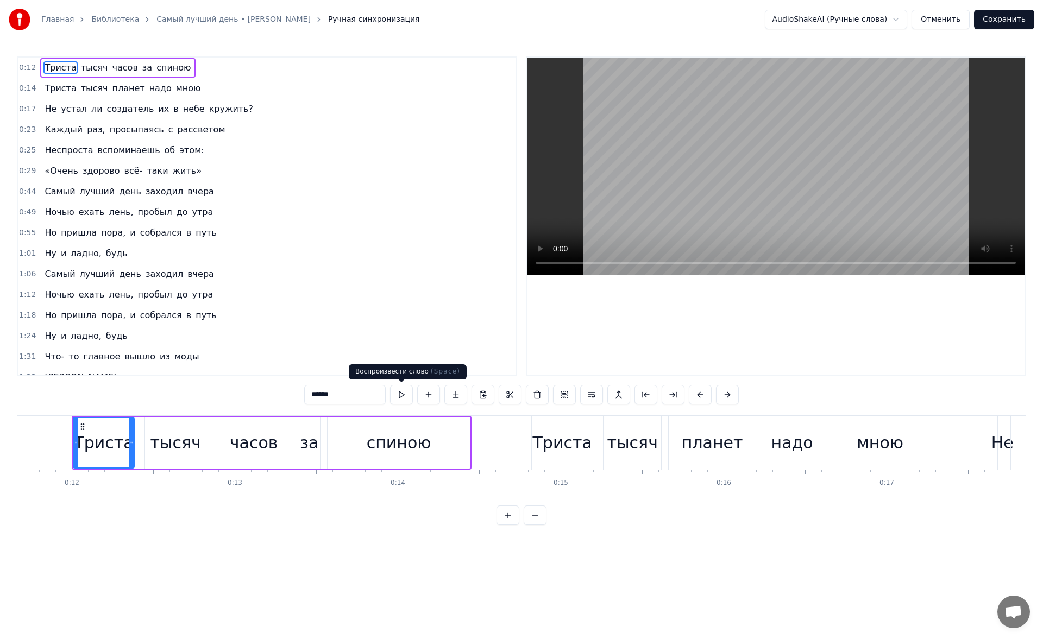
click at [395, 399] on button at bounding box center [401, 395] width 23 height 20
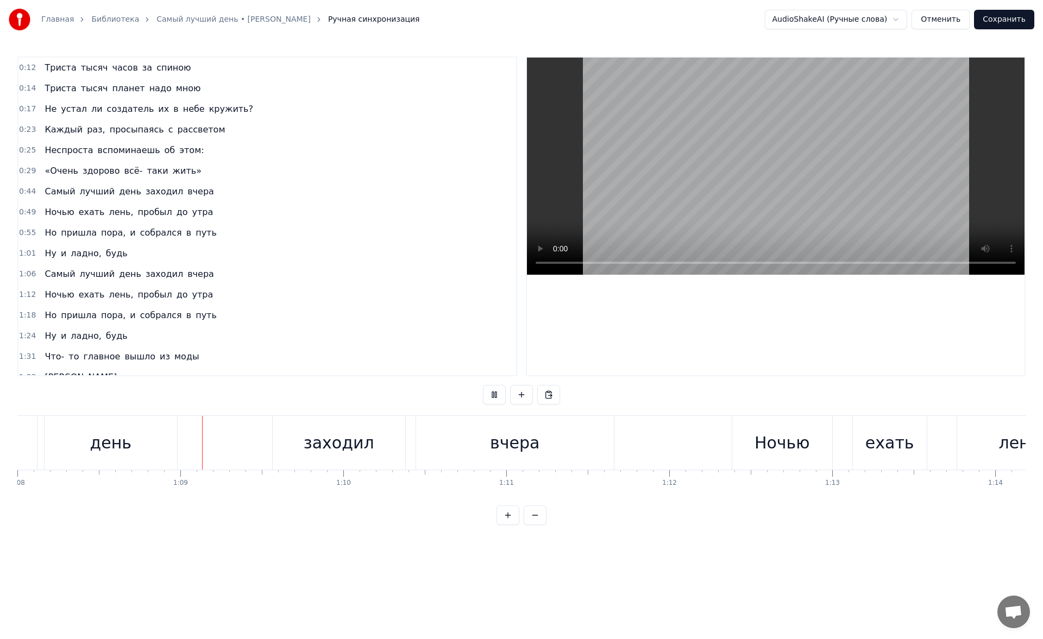
scroll to position [0, 11108]
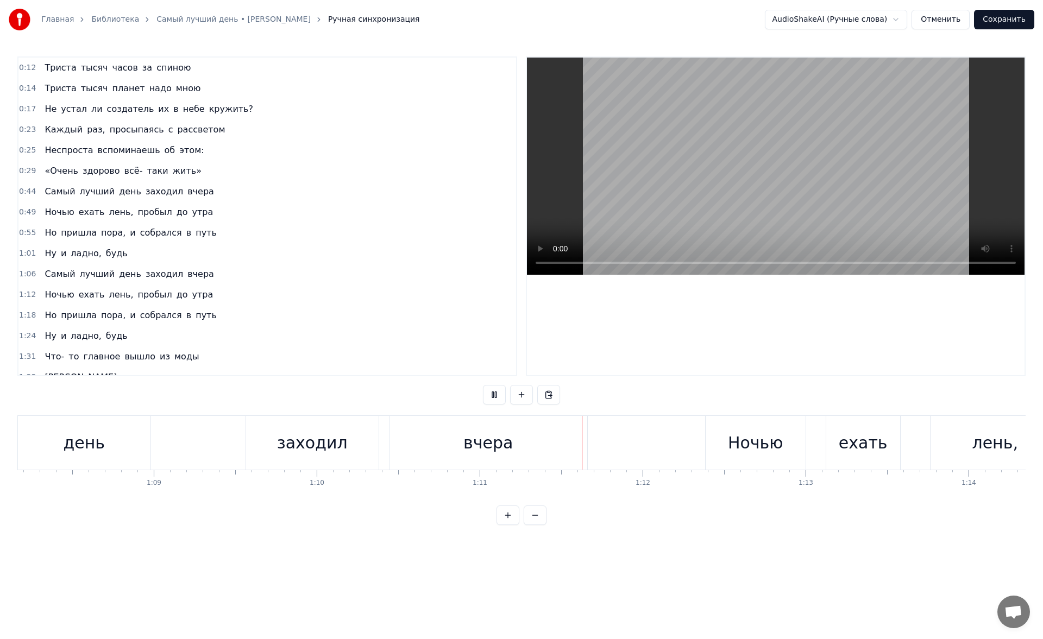
click at [188, 21] on link "Самый лучший день • [PERSON_NAME]" at bounding box center [233, 19] width 154 height 11
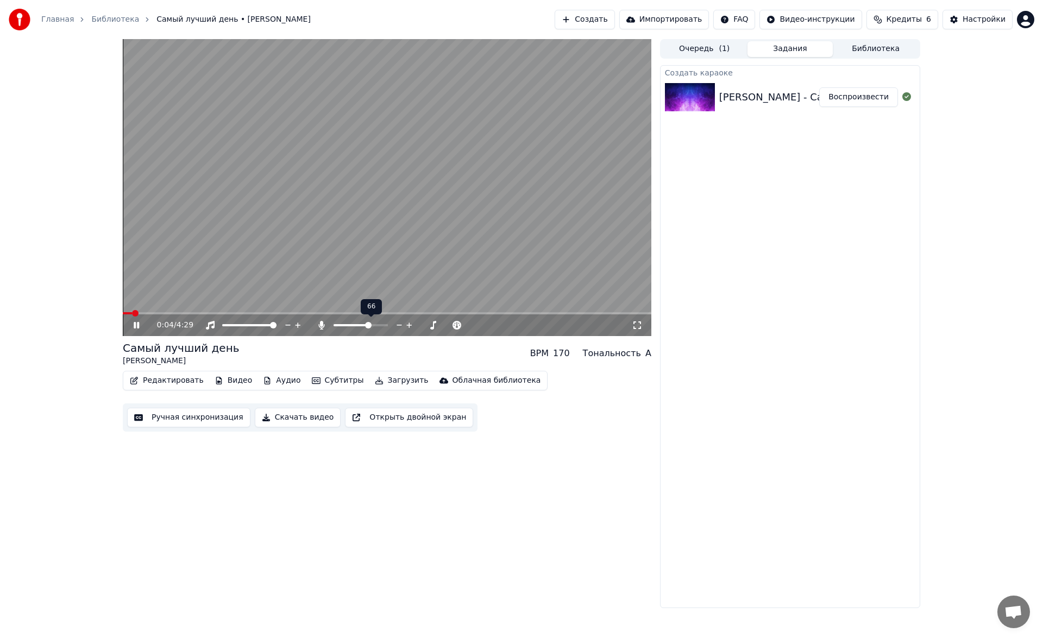
click at [363, 328] on div at bounding box center [370, 325] width 87 height 11
click at [334, 328] on span at bounding box center [337, 325] width 7 height 7
click at [364, 325] on span at bounding box center [361, 325] width 54 height 2
click at [235, 311] on video at bounding box center [387, 187] width 529 height 297
click at [229, 305] on video at bounding box center [387, 187] width 529 height 297
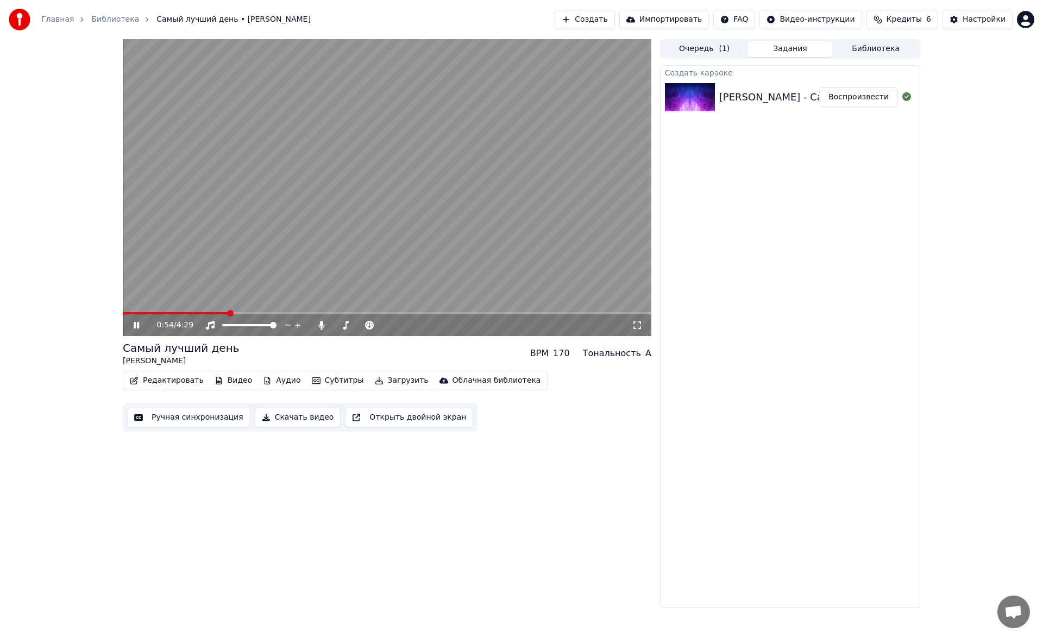
click at [229, 312] on span at bounding box center [387, 313] width 529 height 2
click at [134, 325] on icon at bounding box center [136, 325] width 5 height 7
click at [887, 37] on div "Главная Библиотека Самый лучший день • [PERSON_NAME] Создать Импортировать FAQ …" at bounding box center [521, 19] width 1043 height 39
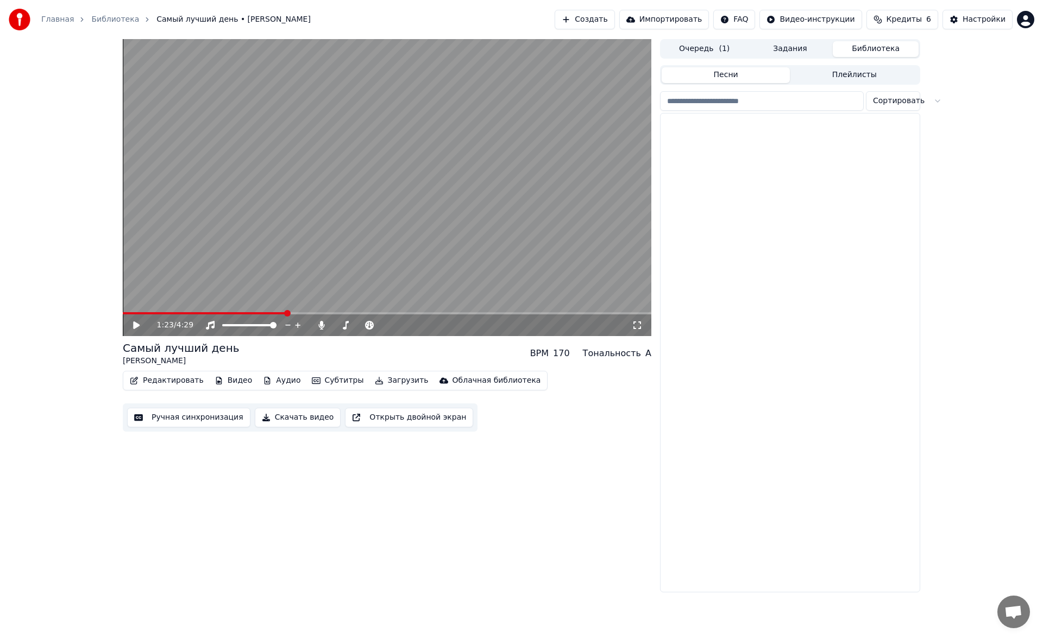
click at [883, 47] on button "Библиотека" at bounding box center [876, 49] width 86 height 16
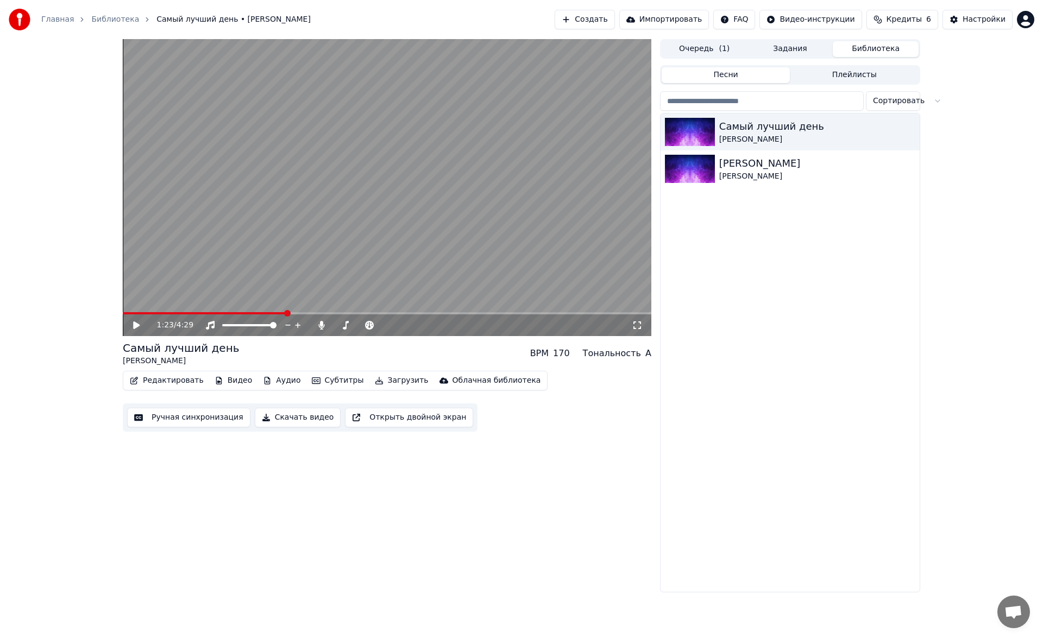
click at [65, 17] on link "Главная" at bounding box center [57, 19] width 33 height 11
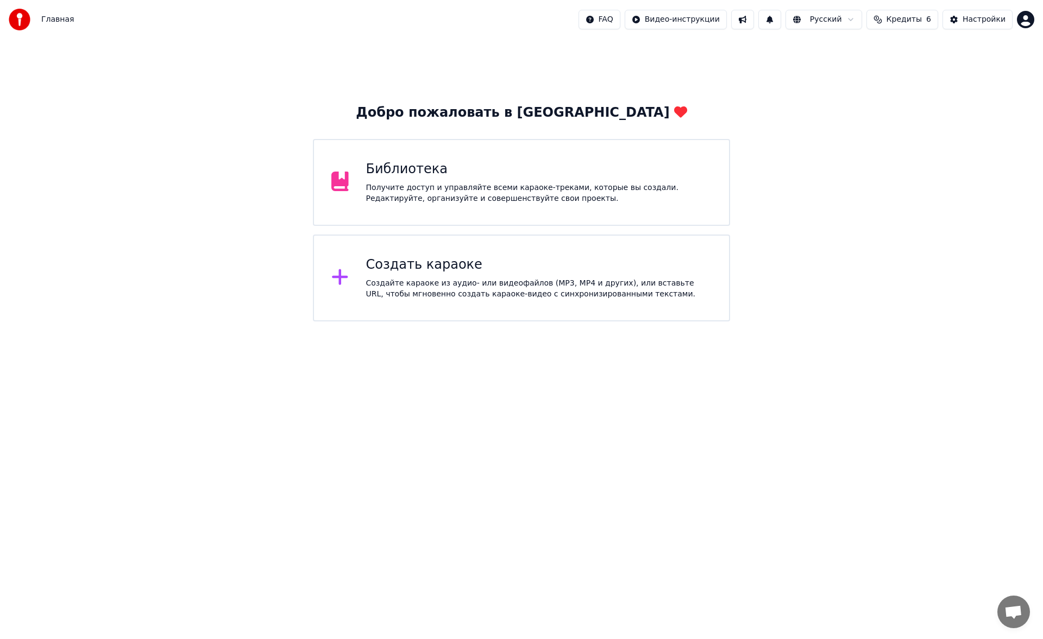
click at [402, 274] on div "Создать караоке Создайте караоке из аудио- или видеофайлов (MP3, MP4 и других),…" at bounding box center [539, 277] width 346 height 43
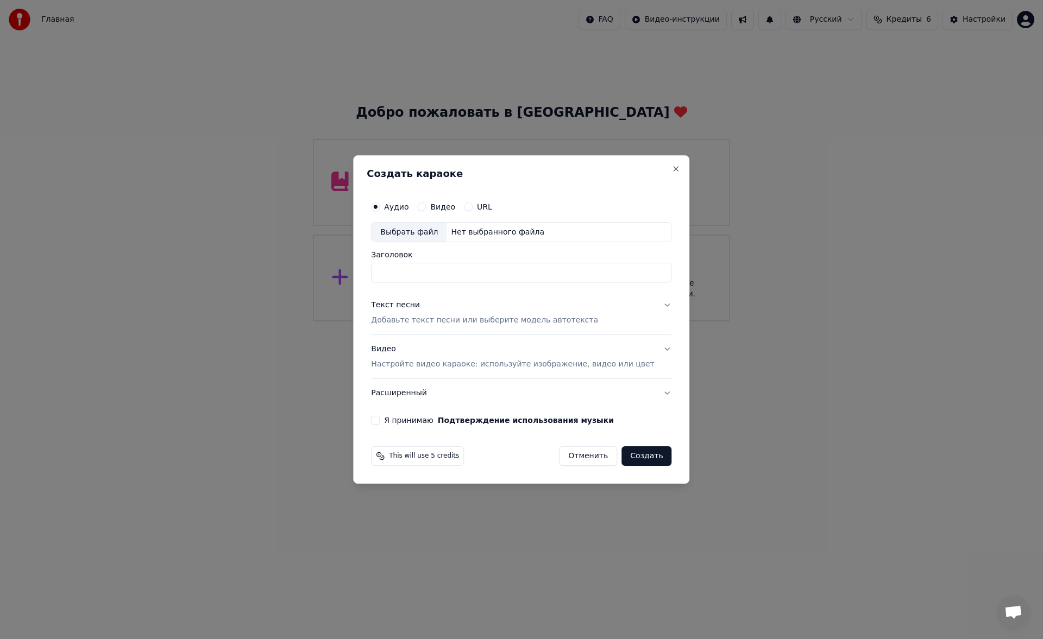
click at [427, 238] on div "Выбрать файл" at bounding box center [409, 233] width 75 height 20
type input "**********"
click at [435, 320] on p "Добавьте текст песни или выберите модель автотекста" at bounding box center [484, 321] width 227 height 11
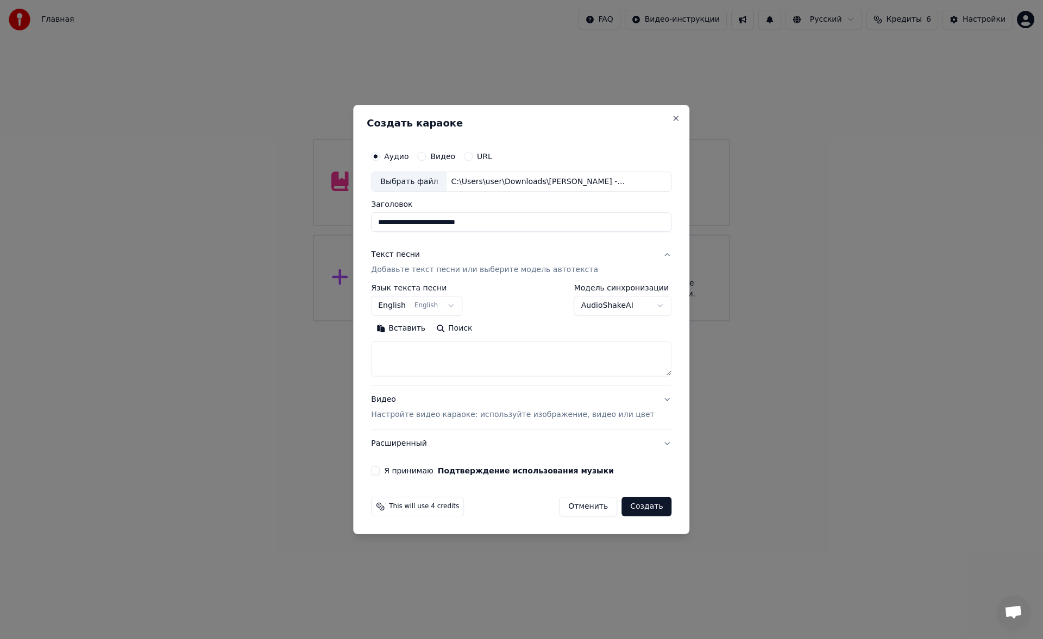
click at [419, 329] on button "Вставить" at bounding box center [401, 328] width 60 height 17
click at [512, 334] on button "Развернуть" at bounding box center [513, 328] width 68 height 17
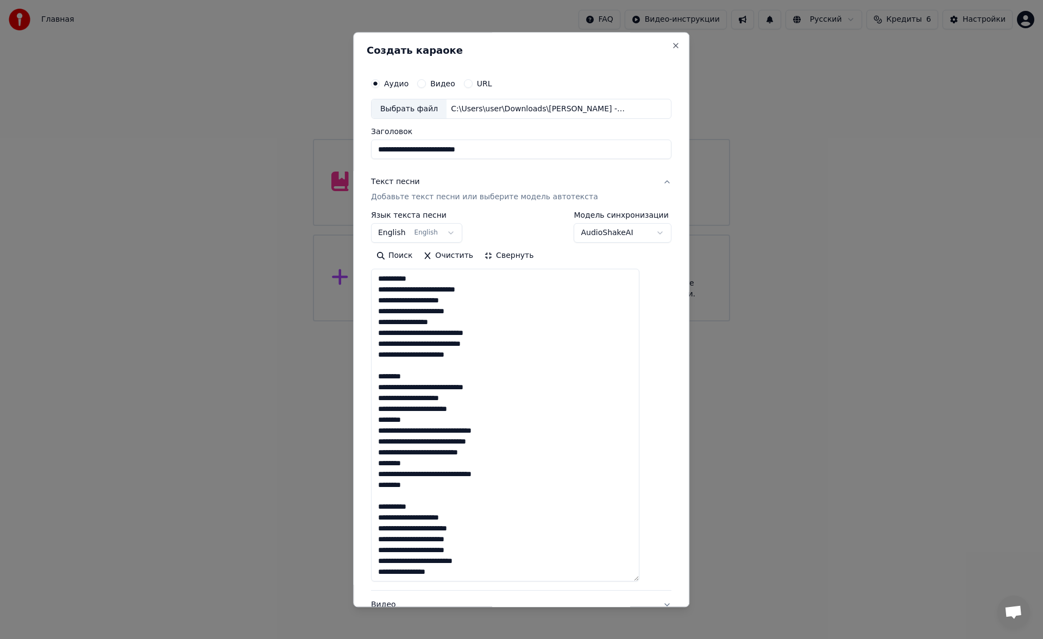
drag, startPoint x: 438, startPoint y: 280, endPoint x: 378, endPoint y: 282, distance: 59.8
click at [378, 282] on div "**********" at bounding box center [521, 376] width 309 height 617
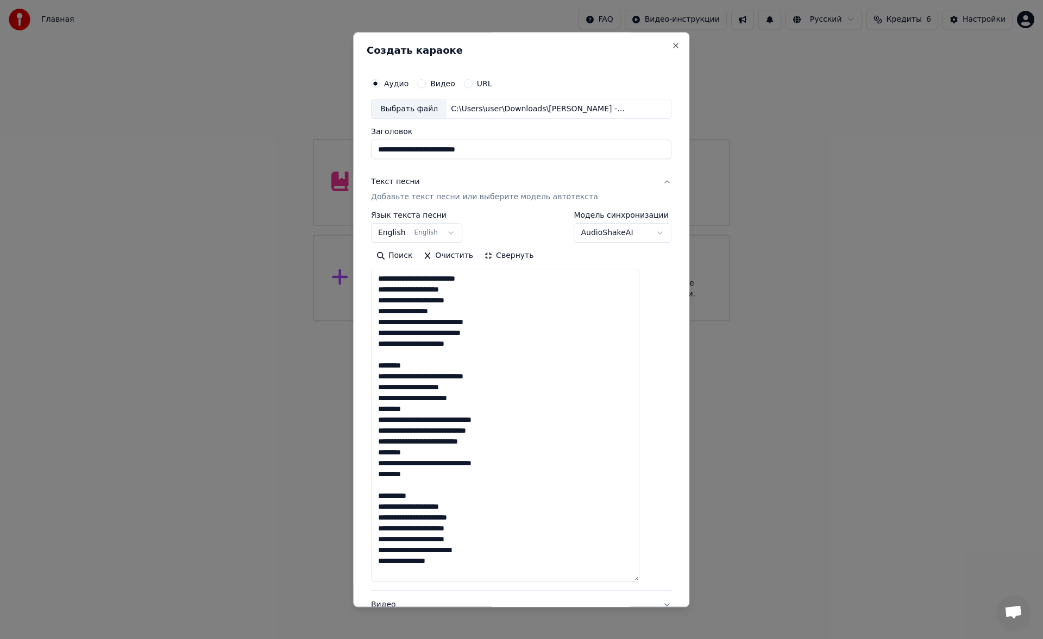
drag, startPoint x: 444, startPoint y: 365, endPoint x: 387, endPoint y: 363, distance: 57.6
click at [387, 363] on textarea "**********" at bounding box center [505, 425] width 268 height 313
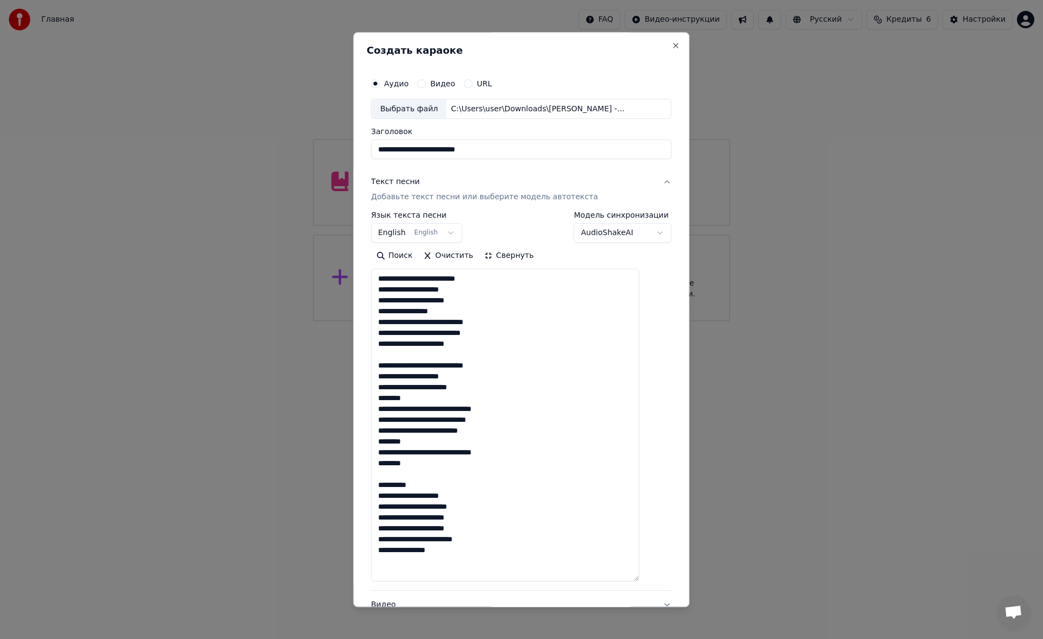
drag, startPoint x: 428, startPoint y: 486, endPoint x: 385, endPoint y: 485, distance: 43.5
click at [385, 485] on textarea "**********" at bounding box center [505, 425] width 268 height 313
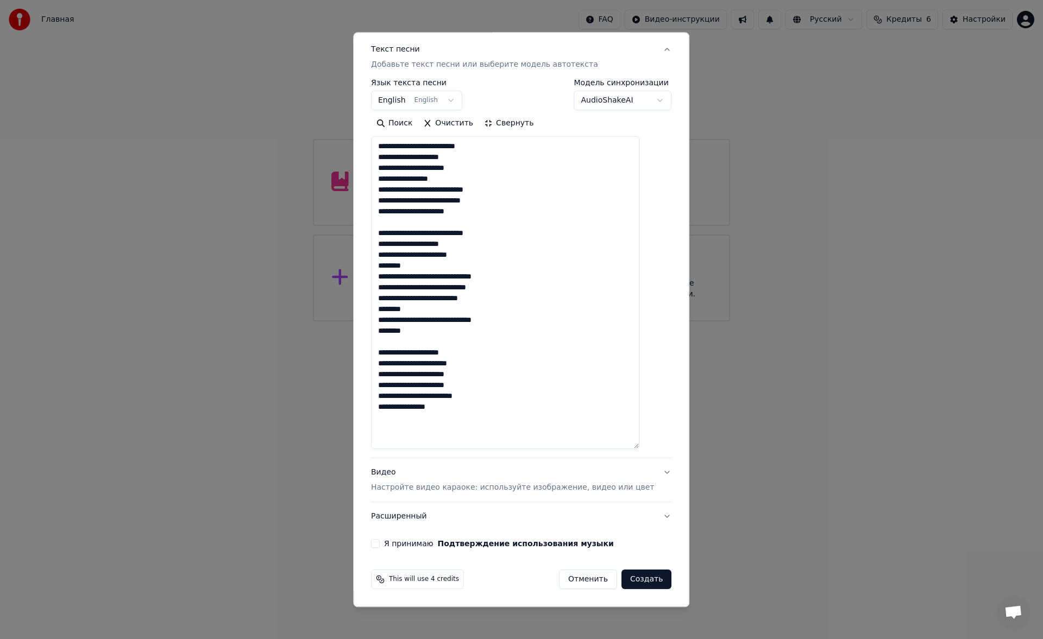
click at [462, 410] on textarea "**********" at bounding box center [505, 293] width 268 height 313
paste textarea "**********"
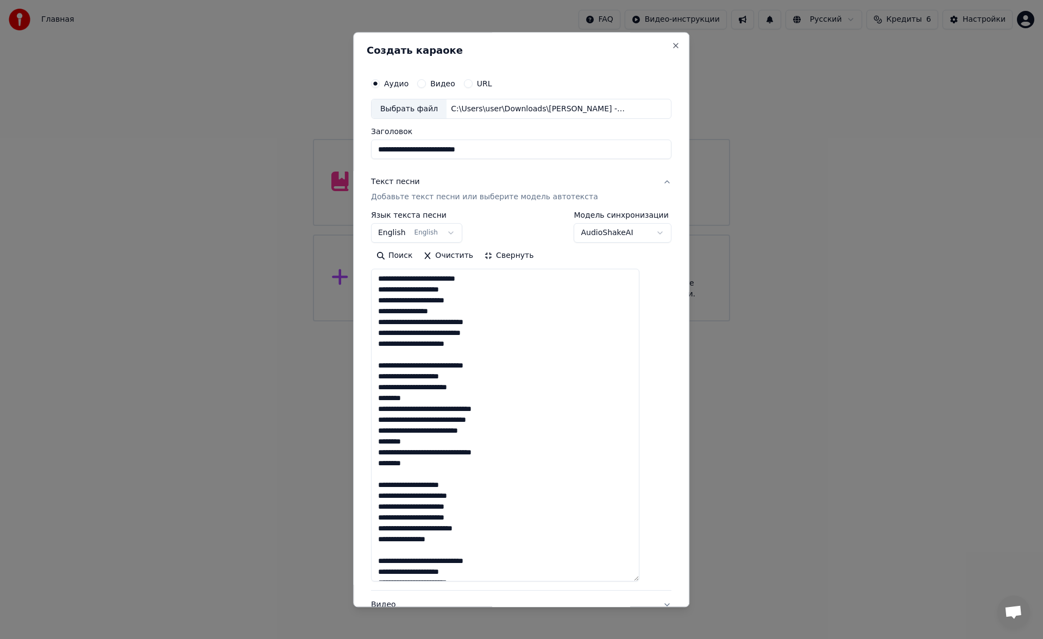
type textarea "**********"
click at [404, 231] on body "**********" at bounding box center [521, 161] width 1043 height 322
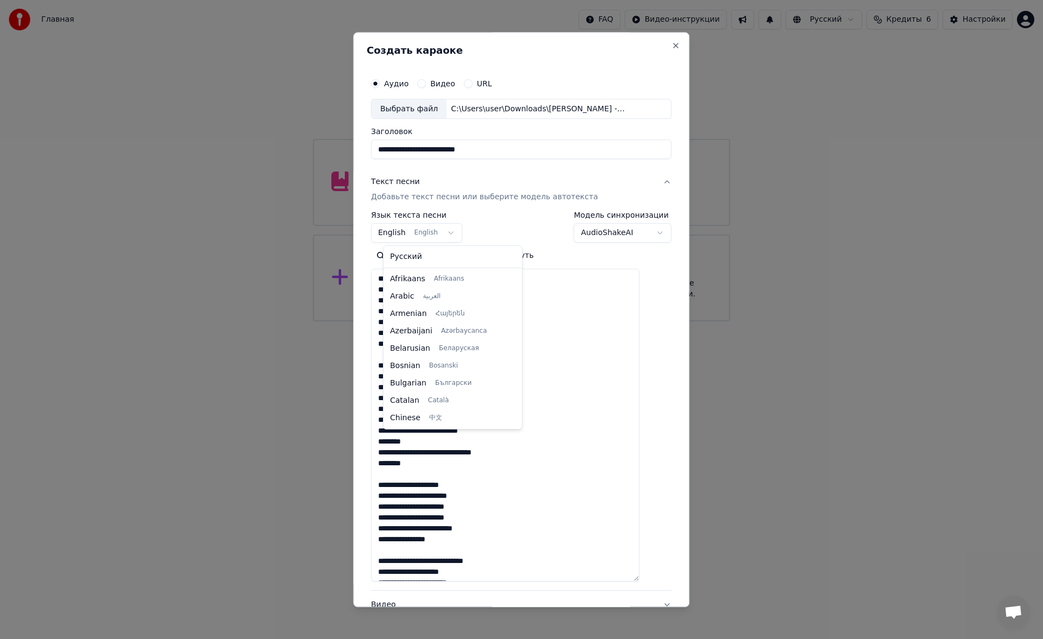
scroll to position [87, 0]
select select "**"
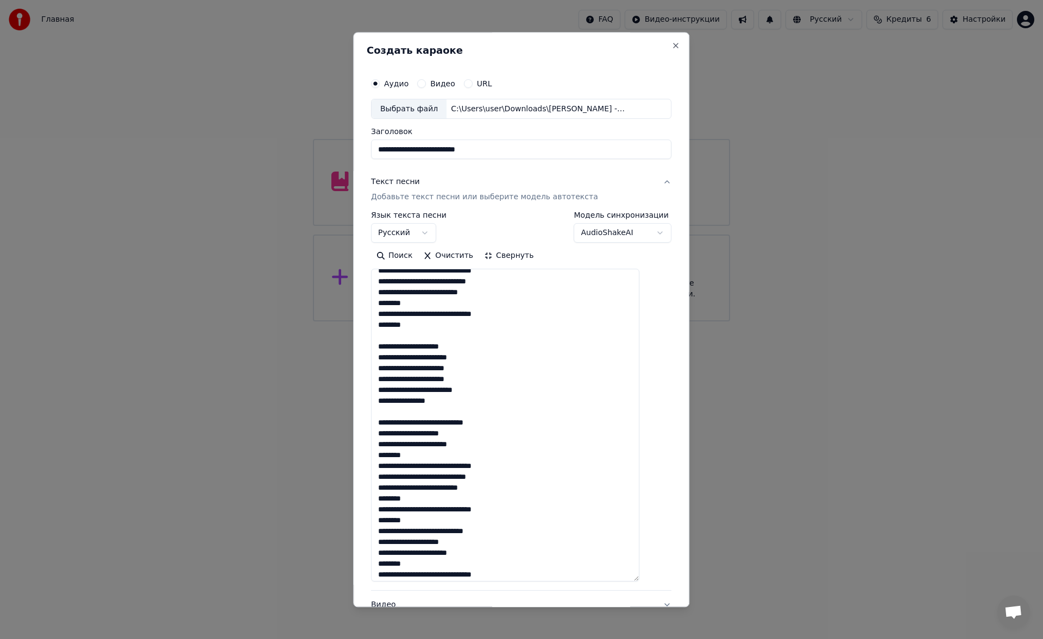
scroll to position [196, 0]
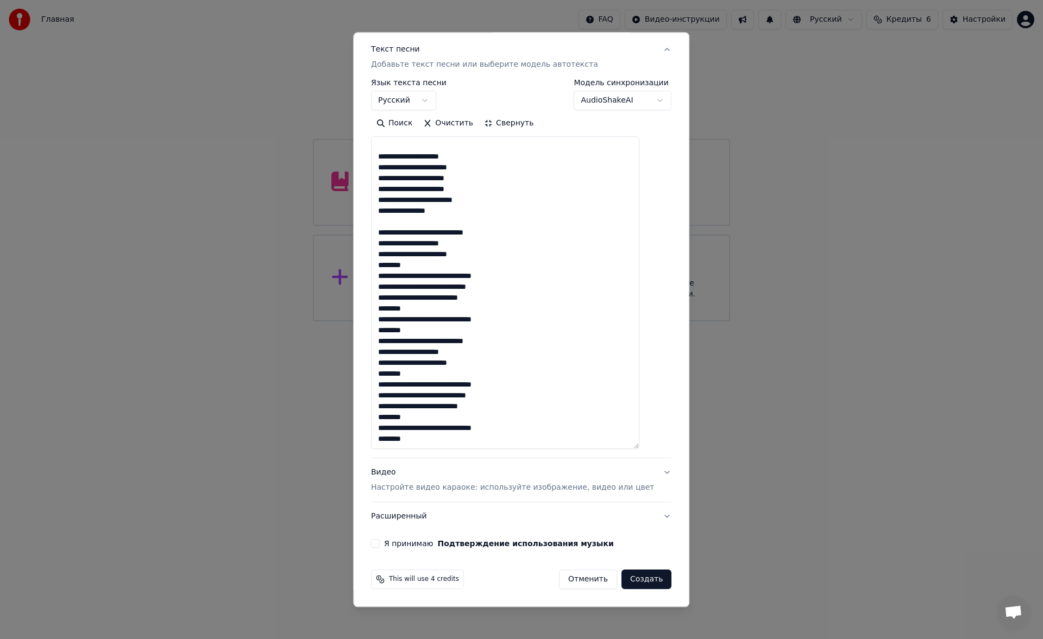
click at [437, 487] on p "Настройте видео караоке: используйте изображение, видео или цвет" at bounding box center [512, 488] width 283 height 11
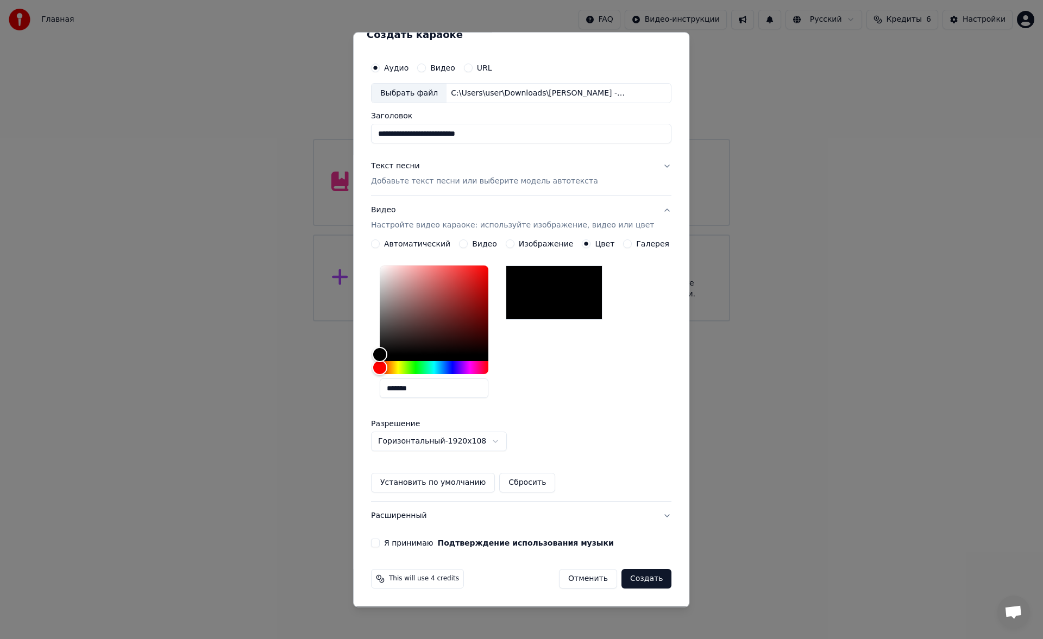
scroll to position [16, 0]
click at [507, 243] on button "Изображение" at bounding box center [510, 244] width 9 height 9
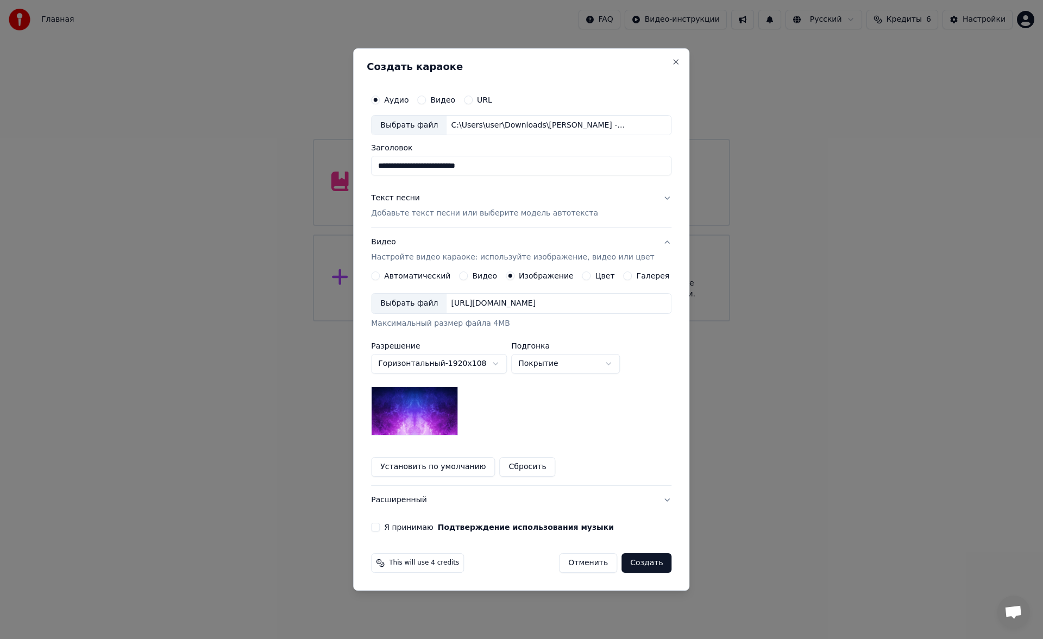
scroll to position [0, 0]
click at [626, 278] on button "Галерея" at bounding box center [628, 276] width 9 height 9
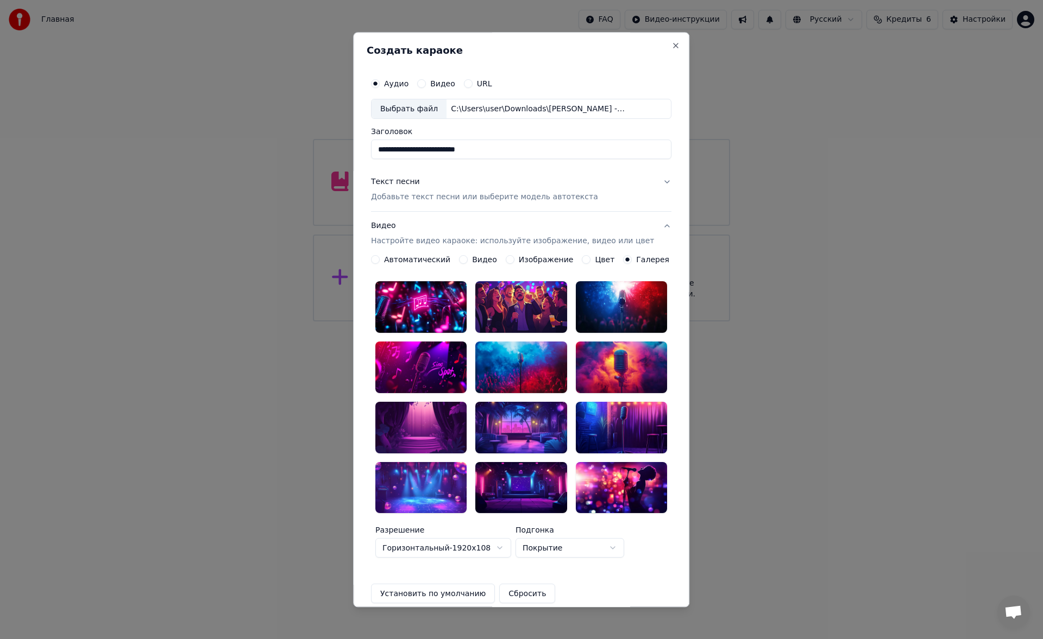
click at [582, 260] on button "Цвет" at bounding box center [586, 260] width 9 height 9
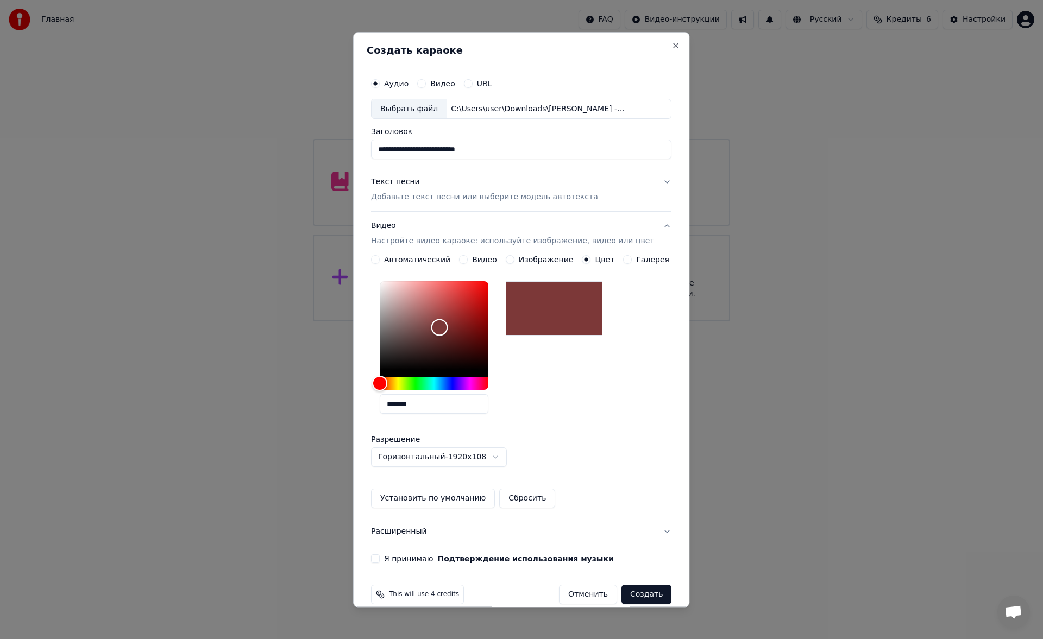
type input "*******"
drag, startPoint x: 452, startPoint y: 338, endPoint x: 446, endPoint y: 327, distance: 12.9
click at [446, 327] on div "Color" at bounding box center [434, 326] width 109 height 89
click at [397, 261] on label "Автоматический" at bounding box center [417, 260] width 66 height 8
click at [380, 261] on button "Автоматический" at bounding box center [375, 260] width 9 height 9
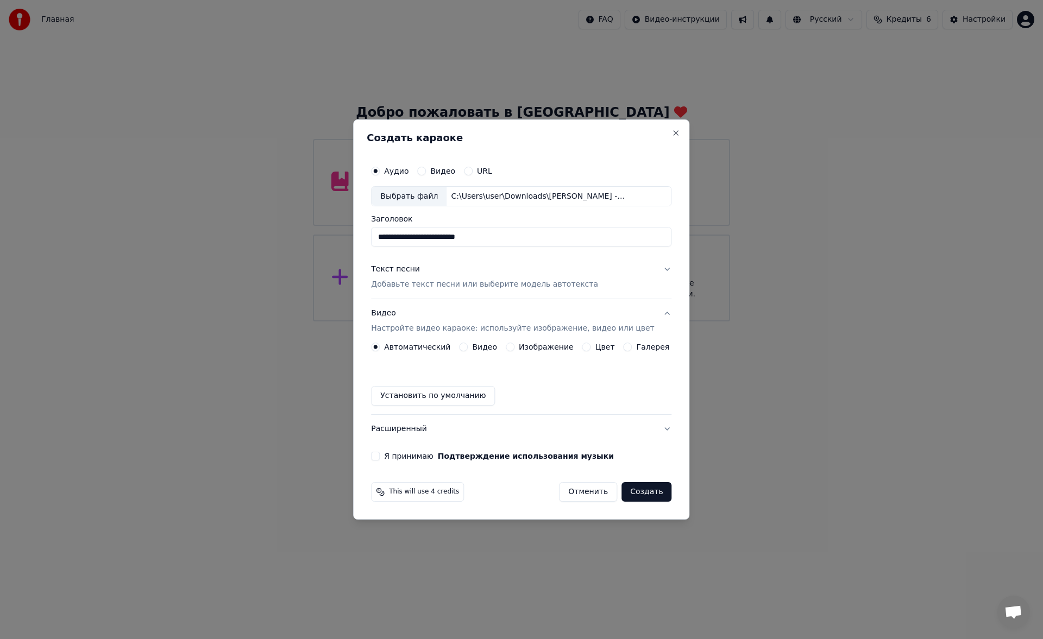
click at [473, 347] on div "Видео" at bounding box center [478, 347] width 38 height 9
click at [468, 347] on button "Видео" at bounding box center [463, 347] width 9 height 9
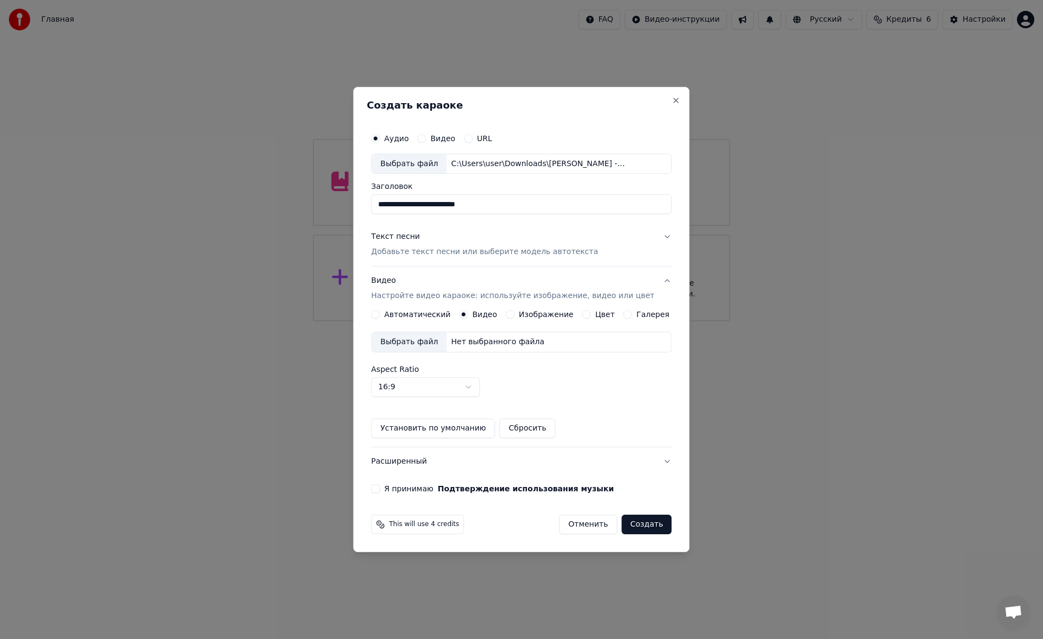
click at [520, 315] on div "Изображение" at bounding box center [540, 314] width 68 height 9
click at [513, 314] on button "Изображение" at bounding box center [510, 314] width 9 height 9
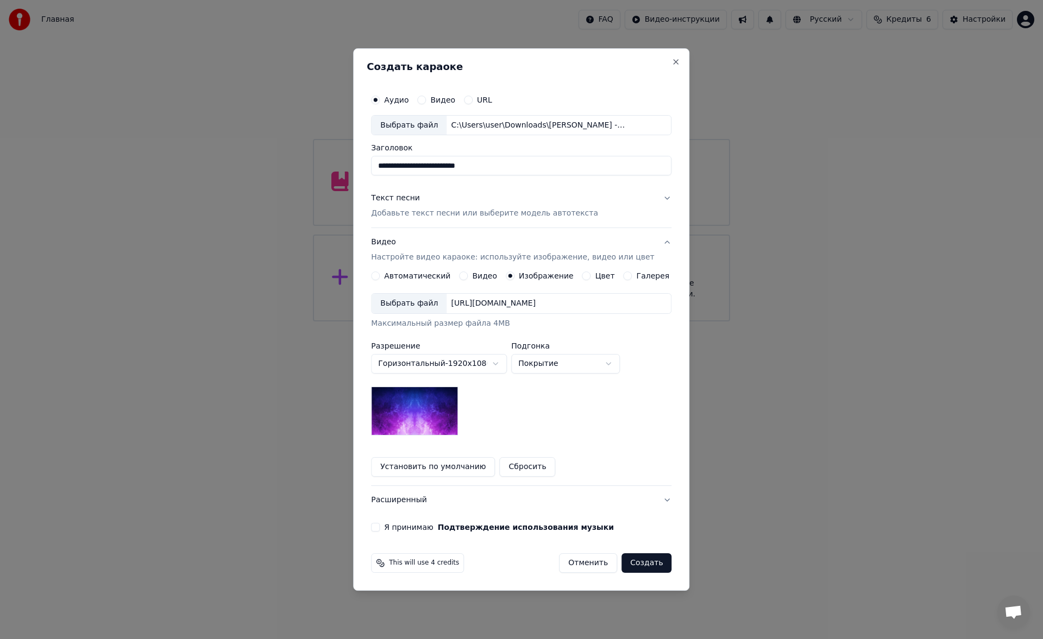
click at [462, 305] on div "[URL][DOMAIN_NAME]" at bounding box center [493, 303] width 93 height 11
click at [476, 304] on div "[URL][DOMAIN_NAME]" at bounding box center [493, 303] width 93 height 11
click at [589, 277] on div "Цвет" at bounding box center [598, 276] width 33 height 9
click at [587, 277] on button "Цвет" at bounding box center [586, 276] width 9 height 9
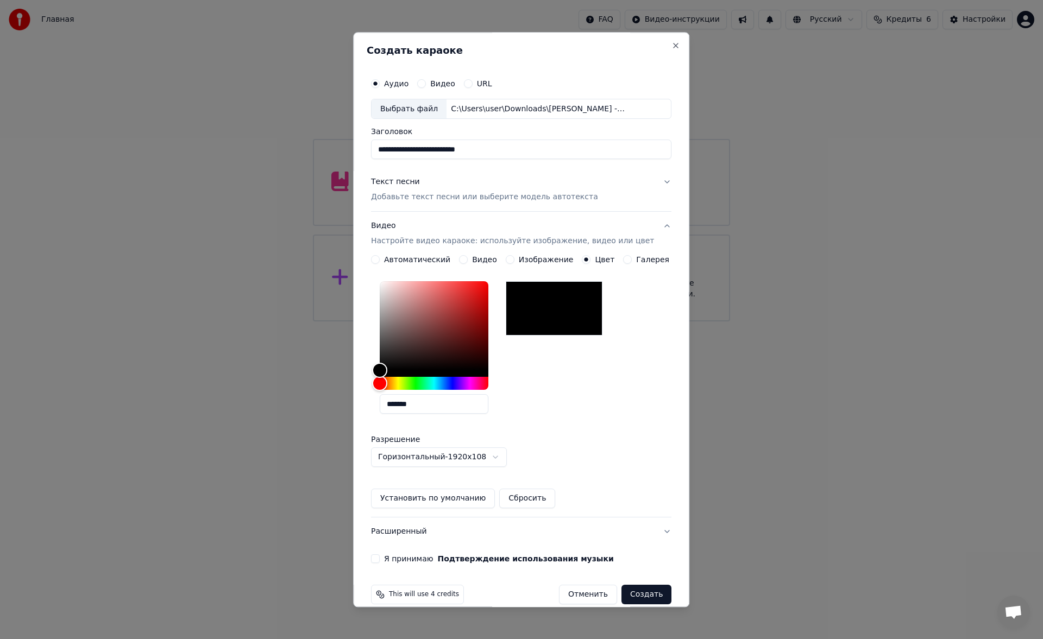
click at [461, 197] on p "Добавьте текст песни или выберите модель автотекста" at bounding box center [484, 197] width 227 height 11
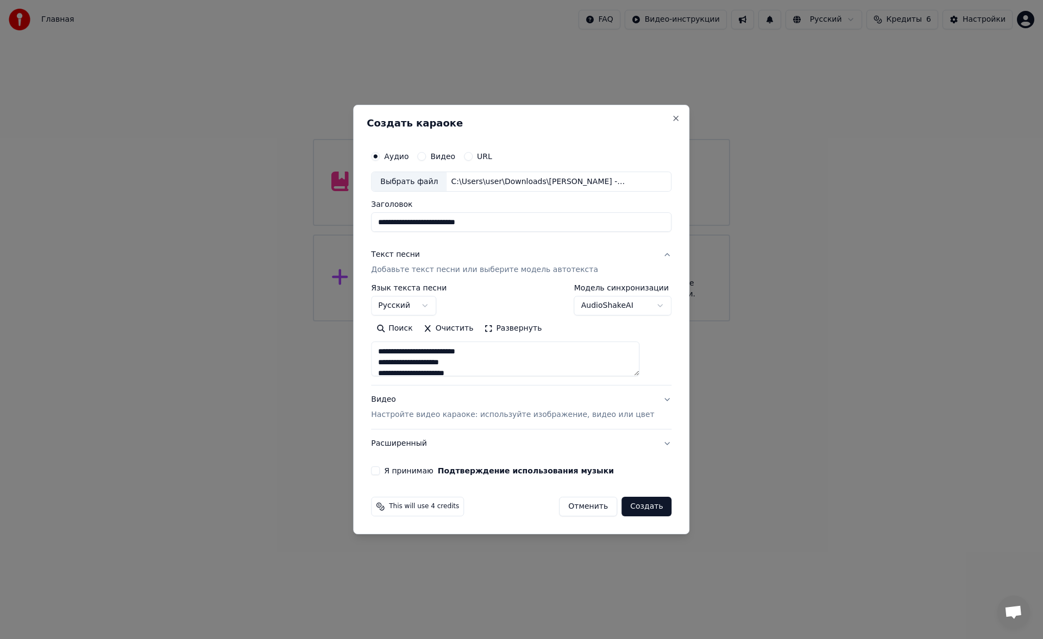
click at [499, 333] on button "Развернуть" at bounding box center [513, 328] width 68 height 17
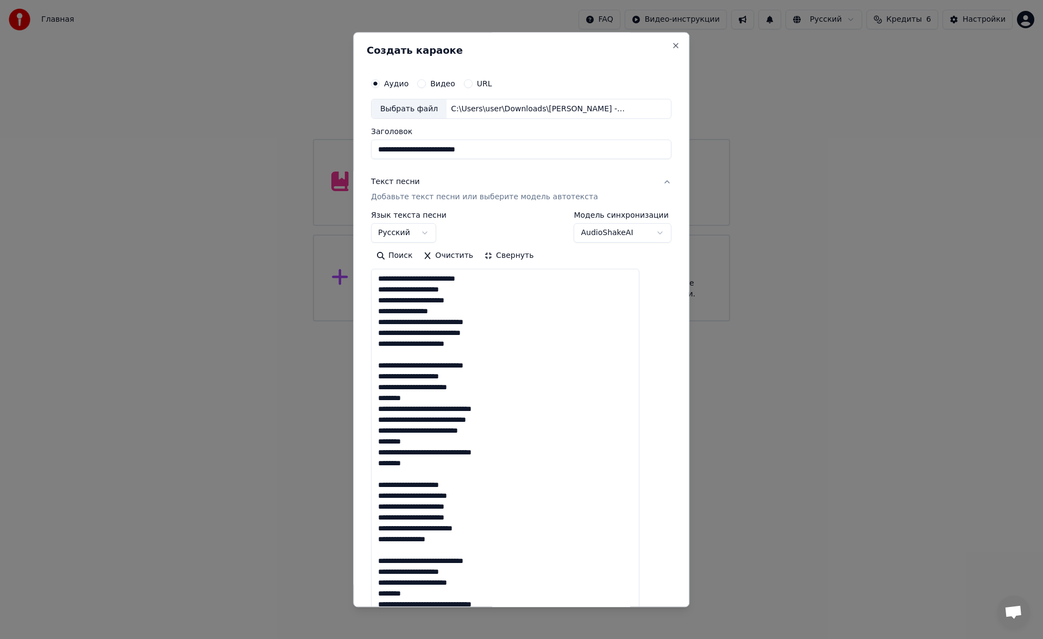
scroll to position [1, 0]
click at [511, 258] on button "Свернуть" at bounding box center [509, 256] width 60 height 17
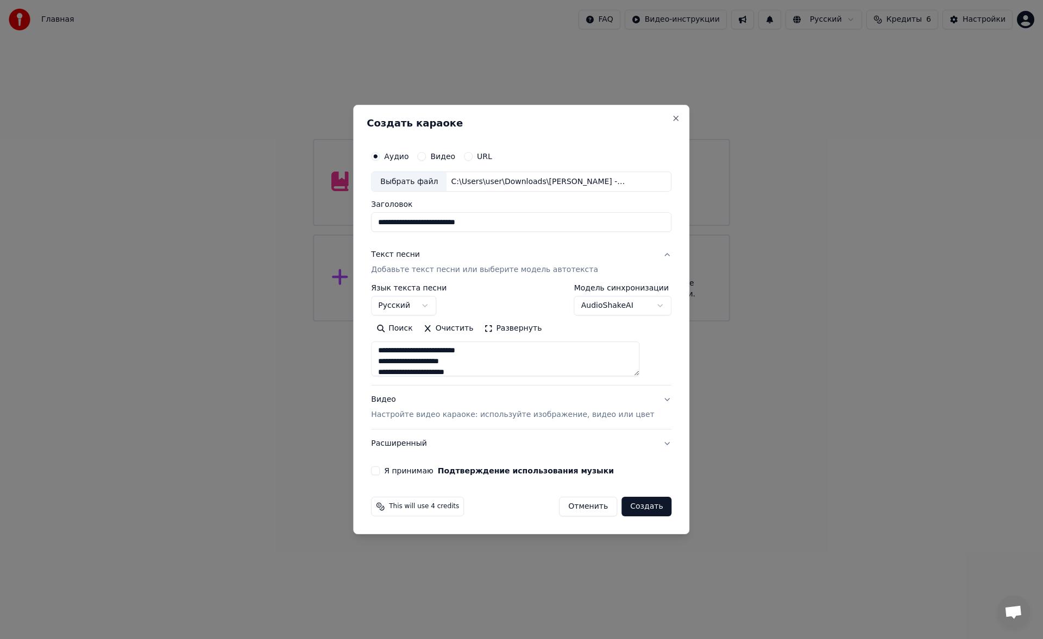
click at [380, 471] on button "Я принимаю Подтверждение использования музыки" at bounding box center [375, 471] width 9 height 9
click at [628, 508] on button "Создать" at bounding box center [646, 507] width 50 height 20
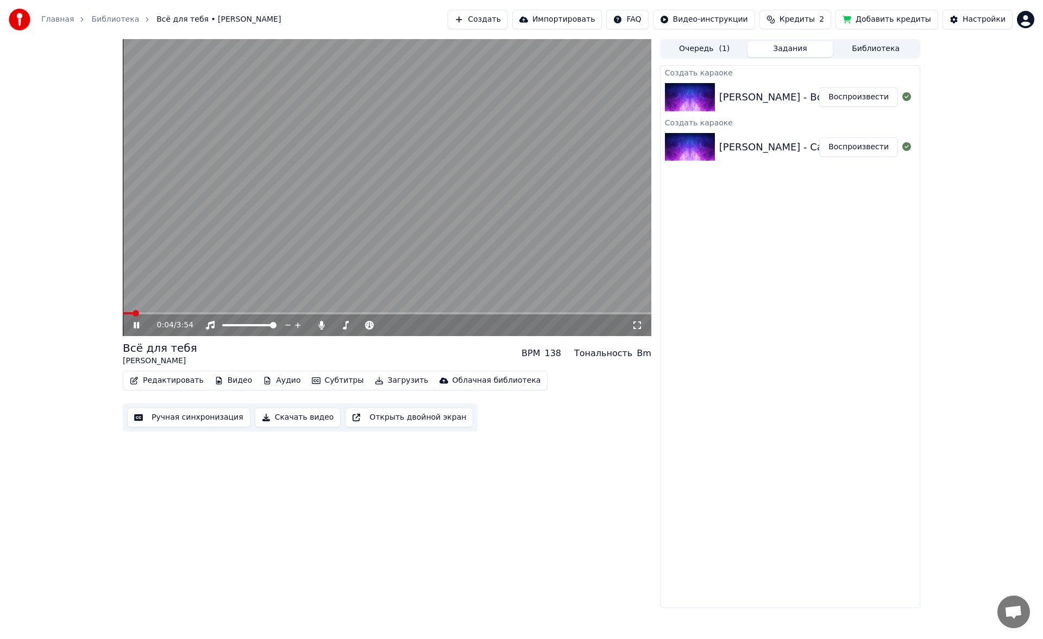
click at [136, 327] on icon at bounding box center [136, 325] width 5 height 7
click at [174, 312] on span at bounding box center [387, 313] width 529 height 2
click at [222, 324] on span at bounding box center [224, 325] width 4 height 2
click at [137, 324] on icon at bounding box center [136, 326] width 7 height 8
click at [218, 311] on video at bounding box center [387, 187] width 529 height 297
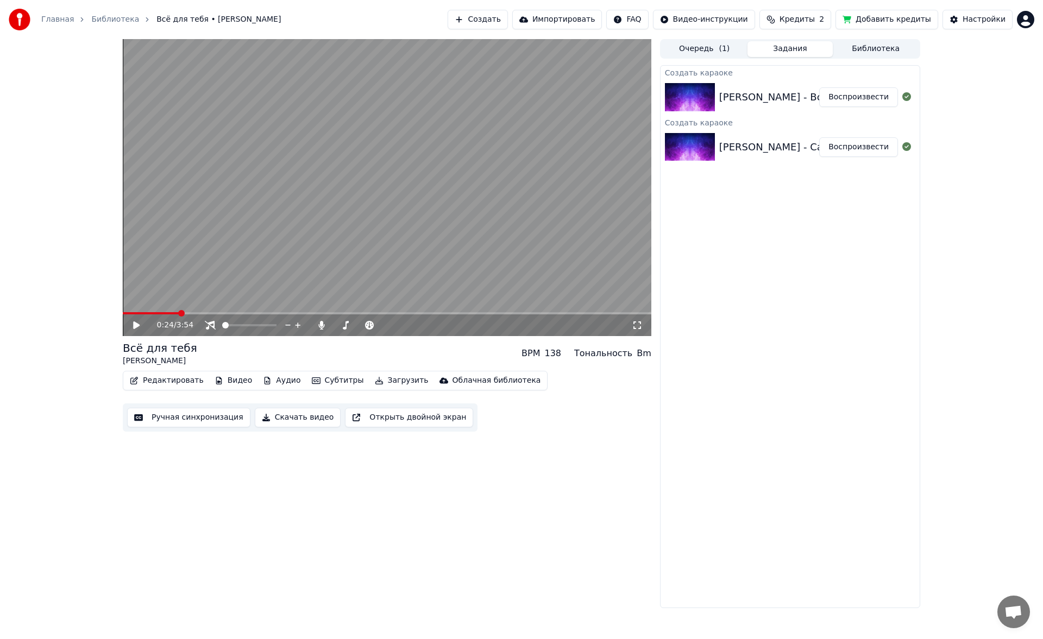
click at [234, 311] on video at bounding box center [387, 187] width 529 height 297
click at [137, 322] on icon at bounding box center [144, 325] width 26 height 9
